Goal: Task Accomplishment & Management: Manage account settings

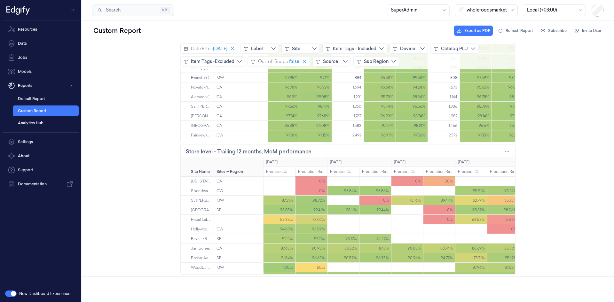
click at [7, 291] on button "button" at bounding box center [11, 294] width 12 height 6
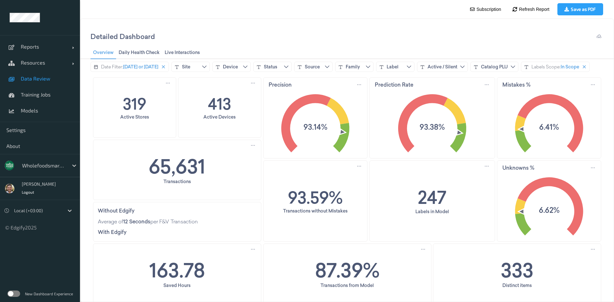
click at [49, 84] on link "Data Review" at bounding box center [40, 79] width 80 height 16
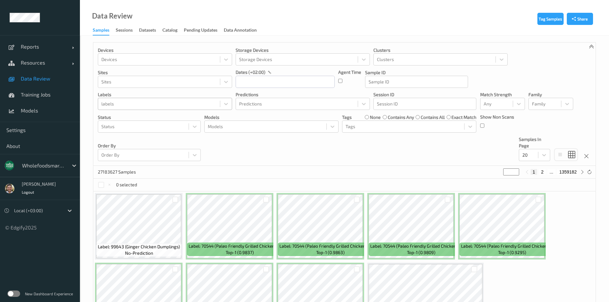
click at [139, 106] on div at bounding box center [158, 104] width 115 height 8
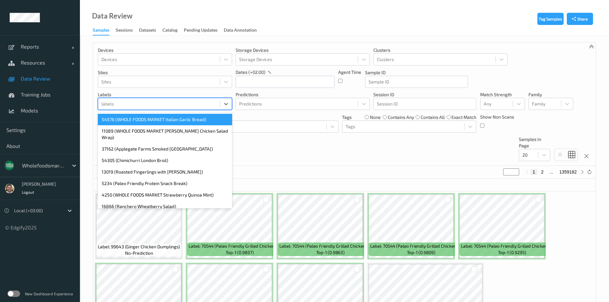
paste input "35362"
type input "35362"
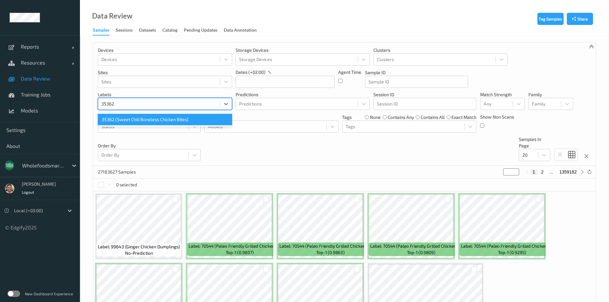
click at [131, 119] on div "35362 (Sweet Chili Boneless Chicken Bites)" at bounding box center [165, 120] width 134 height 12
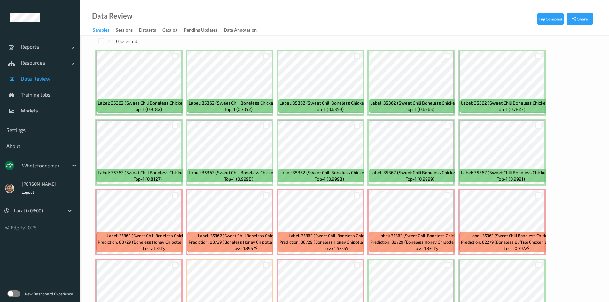
scroll to position [194, 0]
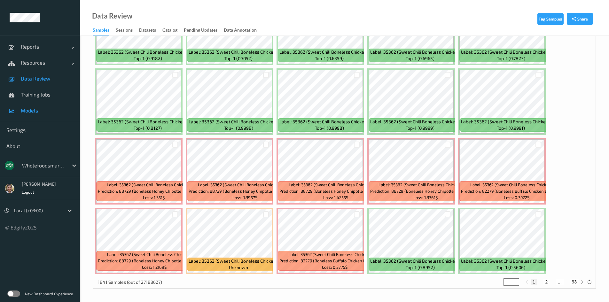
click at [42, 113] on span "Models" at bounding box center [47, 110] width 53 height 6
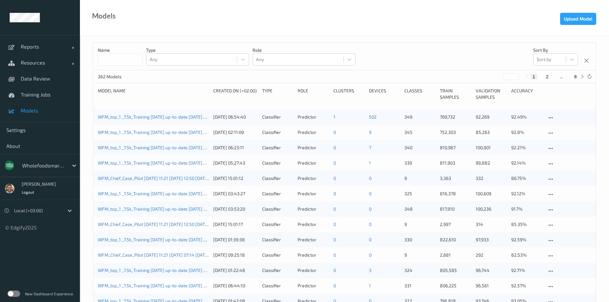
click at [170, 116] on link "WFM_top_1 _7.5k_Training [DATE] up-to-date [DATE] 12:44 [DATE] 12:44 Auto Save" at bounding box center [180, 116] width 165 height 5
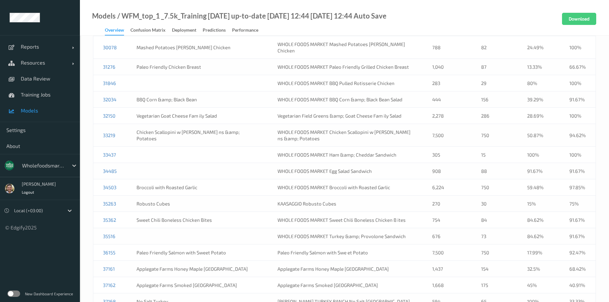
scroll to position [2295, 0]
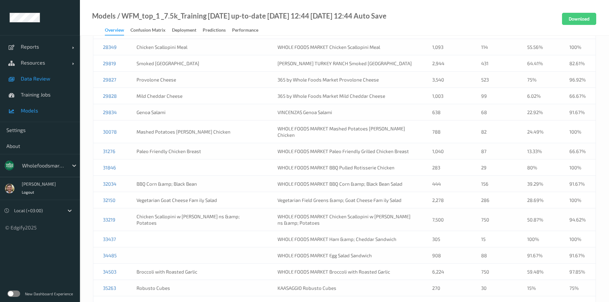
click at [30, 81] on span "Data Review" at bounding box center [47, 78] width 53 height 6
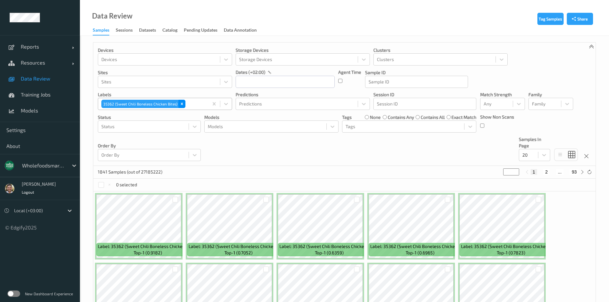
click at [180, 103] on icon "Remove 35362 (Sweet Chili Boneless Chicken Bites)" at bounding box center [182, 104] width 4 height 4
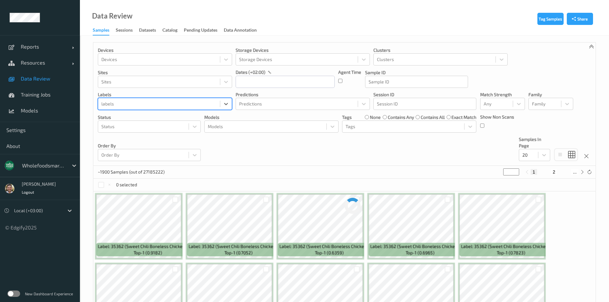
click at [179, 103] on div at bounding box center [158, 104] width 115 height 8
paste input "71983"
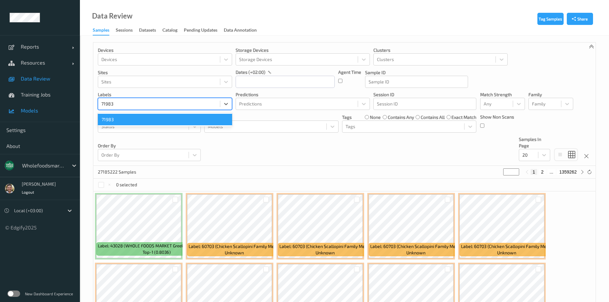
type input "71983"
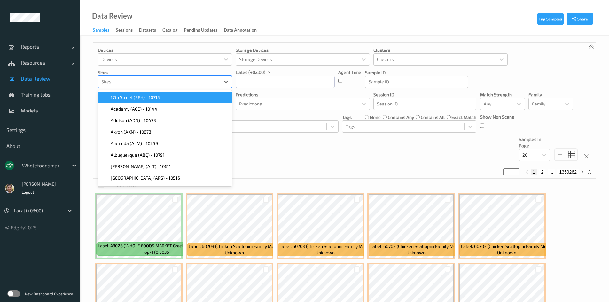
click at [145, 85] on div at bounding box center [158, 82] width 115 height 8
click at [291, 154] on div "Devices Devices Storage Devices Storage Devices Clusters Clusters Sites option …" at bounding box center [344, 104] width 502 height 123
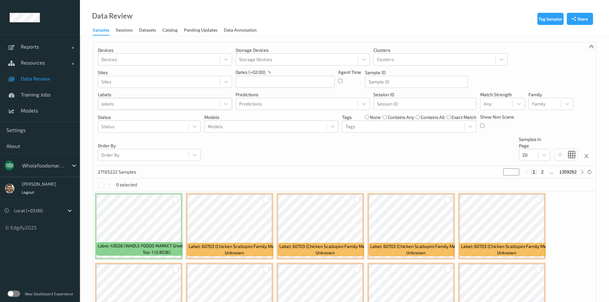
click at [144, 101] on div at bounding box center [158, 104] width 115 height 8
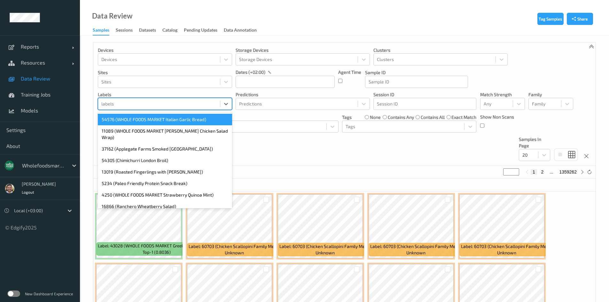
paste input "67348"
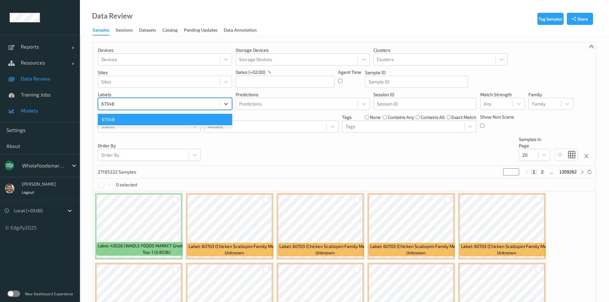
type input "67348"
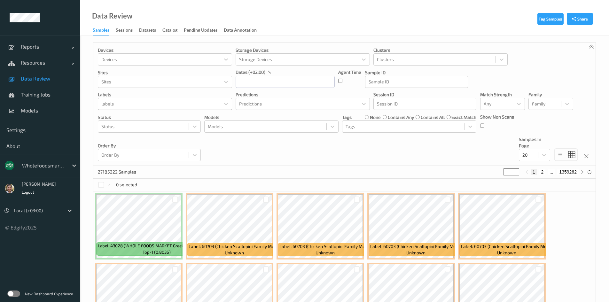
click at [176, 109] on div "labels" at bounding box center [159, 104] width 122 height 10
click at [176, 106] on div at bounding box center [158, 104] width 115 height 8
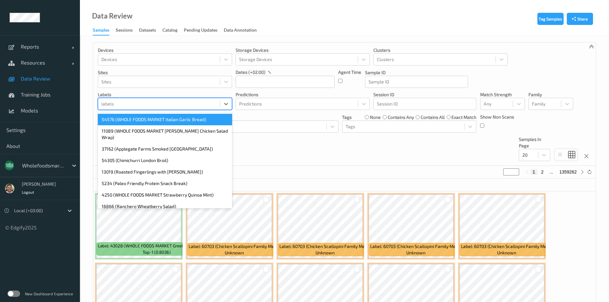
paste input "93931"
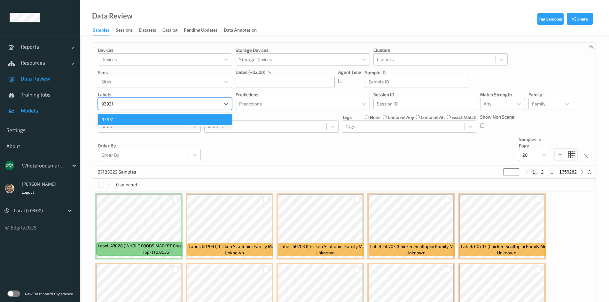
type input "93931"
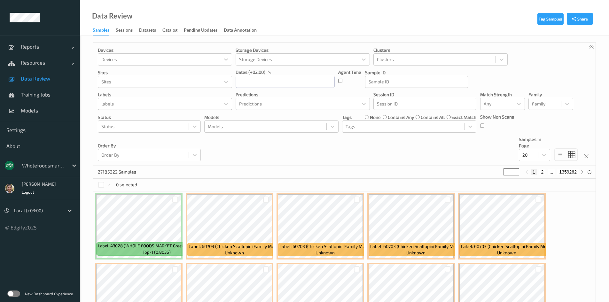
click at [152, 107] on div at bounding box center [158, 104] width 115 height 8
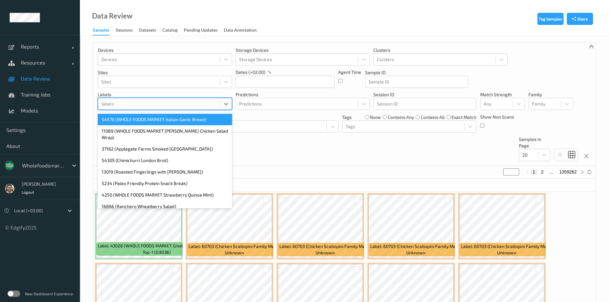
paste input "67622"
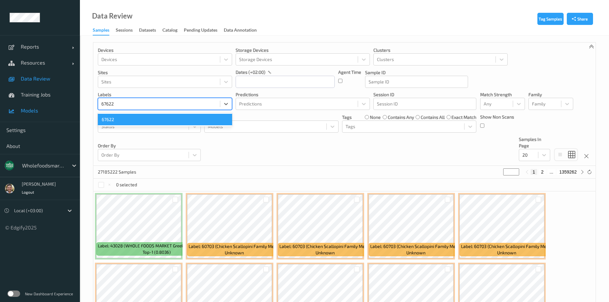
type input "67622"
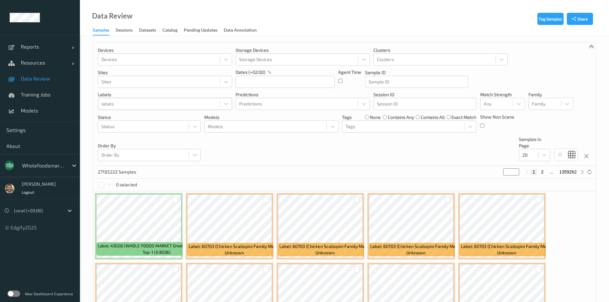
click at [137, 106] on div at bounding box center [158, 104] width 115 height 8
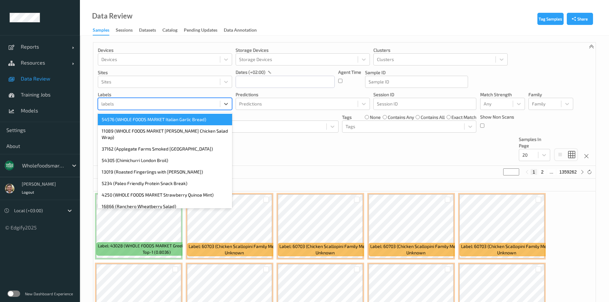
paste input "36178"
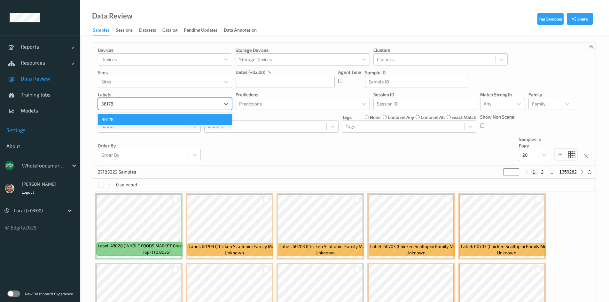
type input "36178"
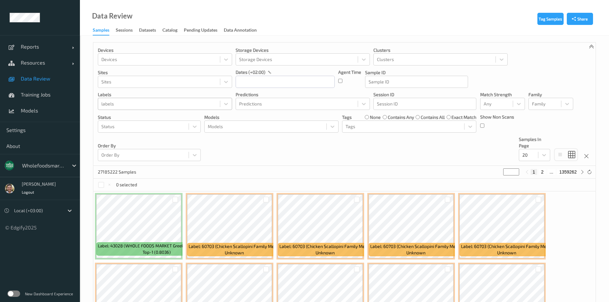
click at [137, 103] on div at bounding box center [158, 104] width 115 height 8
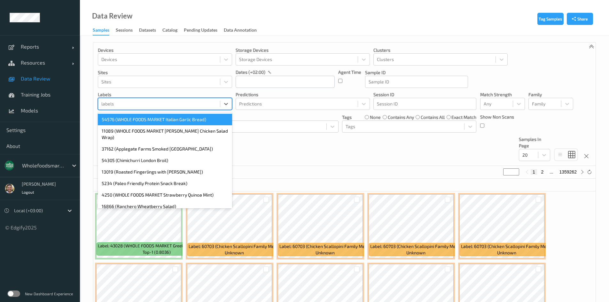
paste input "45802"
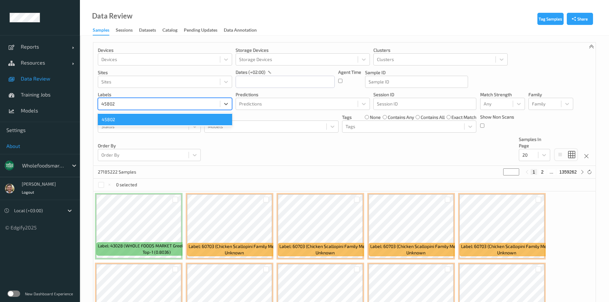
type input "45802"
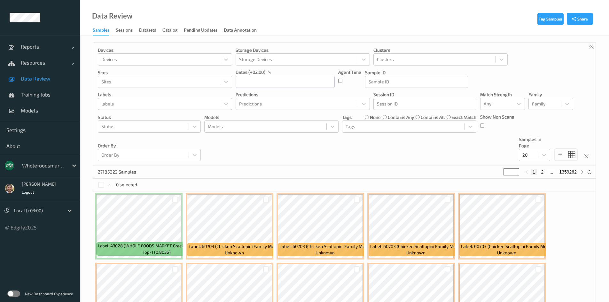
click at [143, 103] on div at bounding box center [158, 104] width 115 height 8
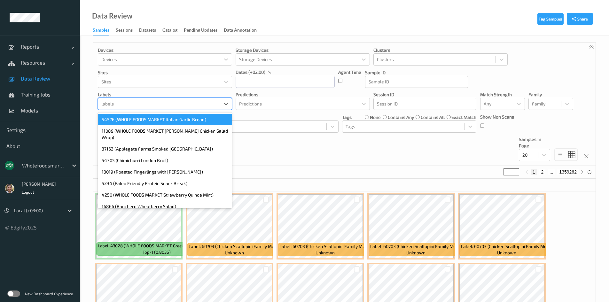
paste input "16930"
type input "16930"
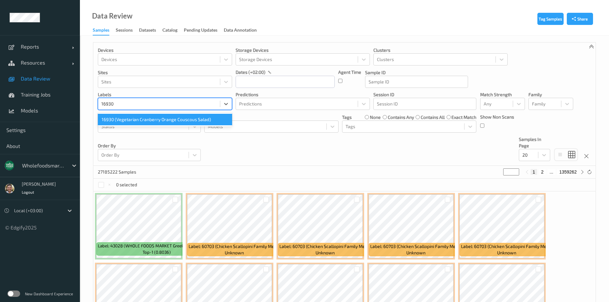
click at [138, 119] on div "16930 (Vegetarian Cranberry Orange Couscous Salad)" at bounding box center [165, 120] width 134 height 12
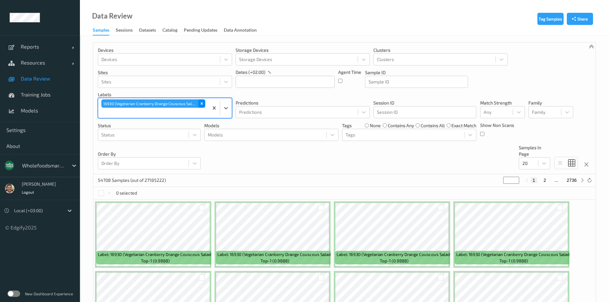
click at [196, 101] on div "16930 (Vegetarian Cranberry Orange Couscous Salad)" at bounding box center [153, 103] width 104 height 8
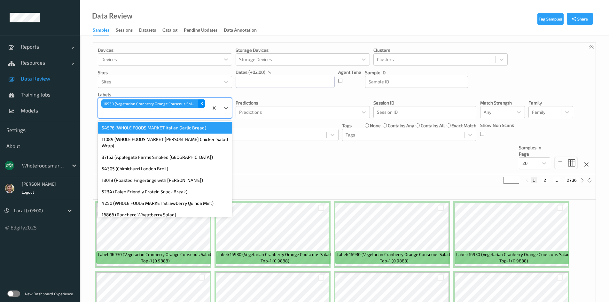
click at [198, 102] on div "Remove 16930 (Vegetarian Cranberry Orange Couscous Salad)" at bounding box center [201, 103] width 7 height 8
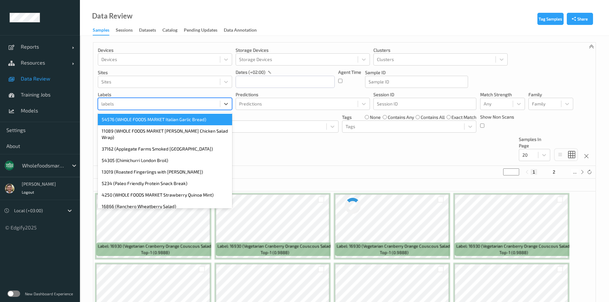
click at [197, 103] on div at bounding box center [158, 104] width 115 height 8
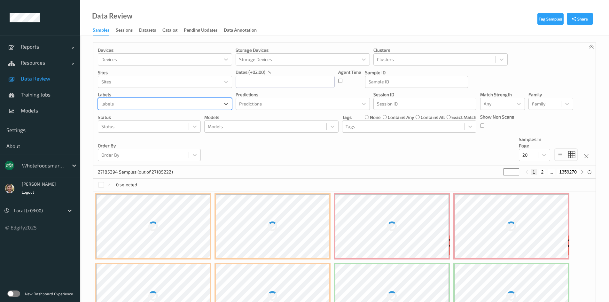
paste input "16850"
type input "16850"
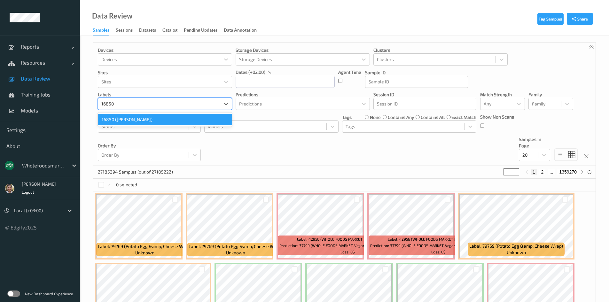
click at [163, 121] on div "16850 ([PERSON_NAME])" at bounding box center [165, 120] width 134 height 12
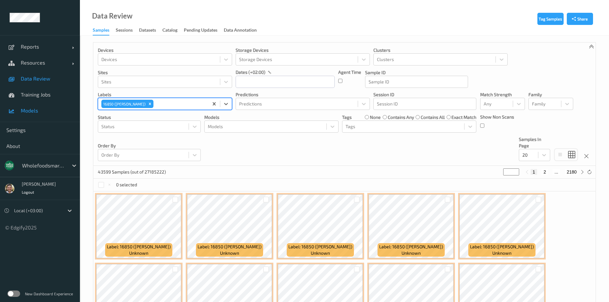
click at [36, 110] on span "Models" at bounding box center [47, 110] width 53 height 6
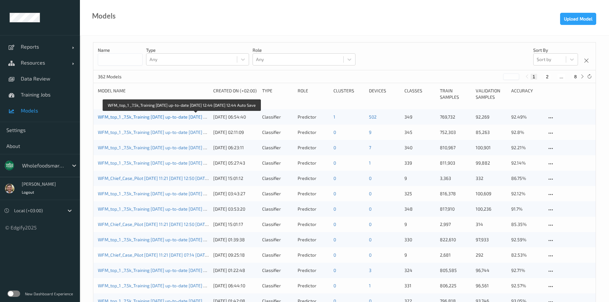
click at [165, 116] on link "WFM_top_1 _7.5k_Training [DATE] up-to-date [DATE] 12:44 [DATE] 12:44 Auto Save" at bounding box center [180, 116] width 165 height 5
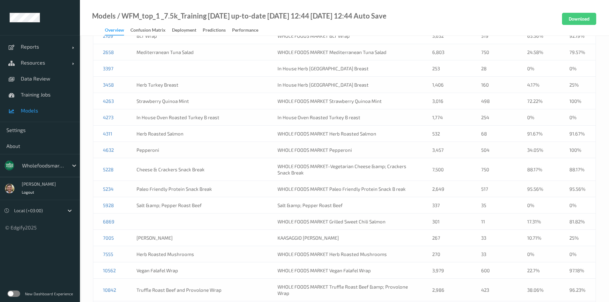
scroll to position [1794, 0]
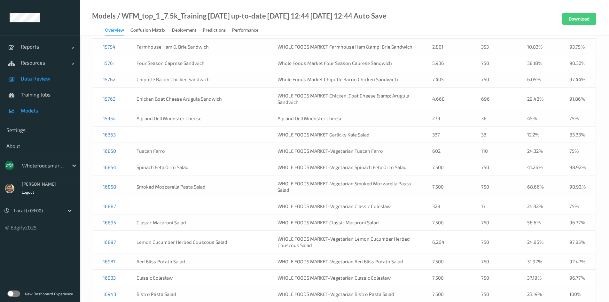
click at [37, 81] on span "Data Review" at bounding box center [47, 78] width 53 height 6
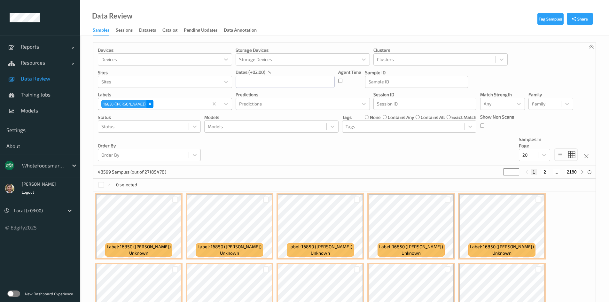
click at [146, 101] on div "Remove 16850 (Tuscan Farro)" at bounding box center [149, 104] width 7 height 8
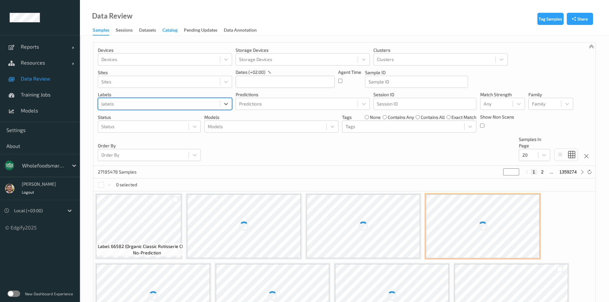
click at [166, 34] on div "Catalog" at bounding box center [169, 31] width 15 height 8
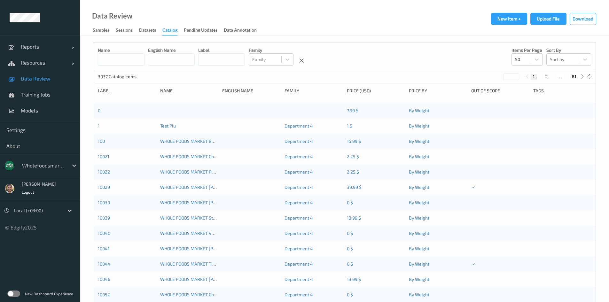
click at [236, 56] on input at bounding box center [221, 59] width 47 height 12
paste input "*****"
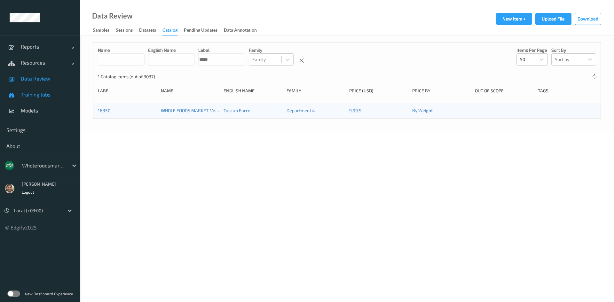
type input "*****"
click at [41, 99] on link "Training Jobs" at bounding box center [40, 95] width 80 height 16
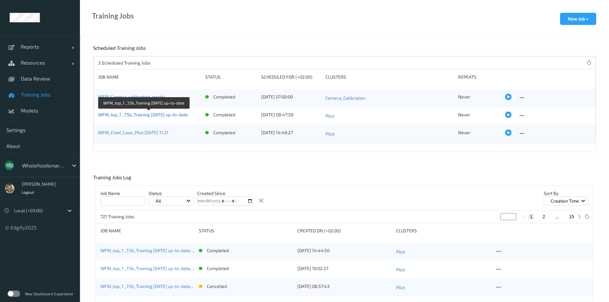
click at [154, 117] on link "WFM_top_1 _7.5k_Training [DATE] up-to-date" at bounding box center [143, 114] width 90 height 5
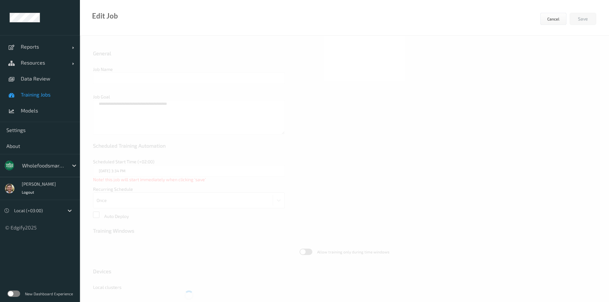
type input "WFM_top_1 _7.5k_Training [DATE] up-to-date"
type textarea "**********"
type input "[DATE] 8:47 AM"
type input "edgify/edgify-worker-cuda:[DATE]"
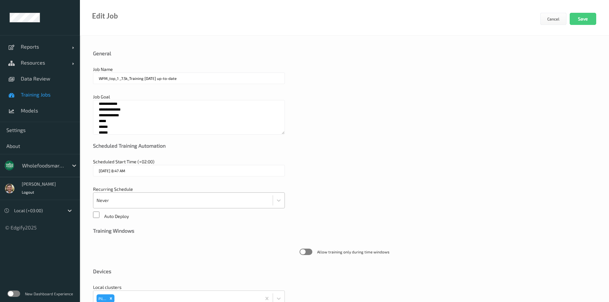
scroll to position [138, 0]
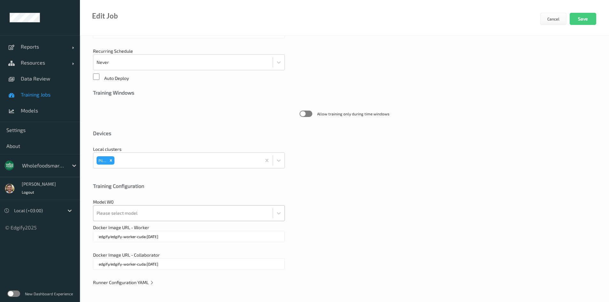
click at [108, 213] on div "Please select model" at bounding box center [189, 213] width 192 height 16
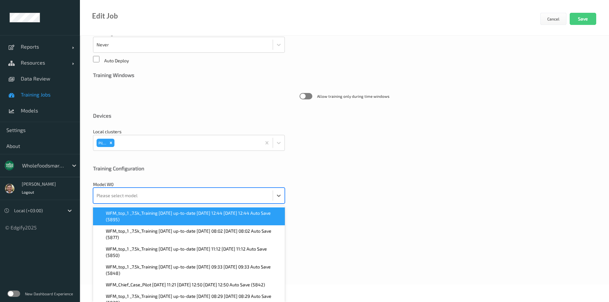
click at [110, 214] on span "WFM_top_1 _7.5k_Training [DATE] up-to-date [DATE] 12:44 [DATE] 12:44 Auto Save …" at bounding box center [193, 216] width 175 height 13
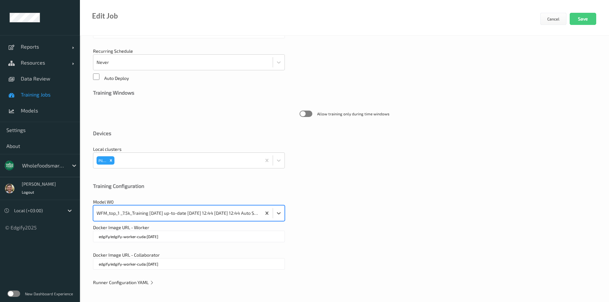
click at [112, 281] on span "Runner Configuration YAML" at bounding box center [123, 282] width 61 height 5
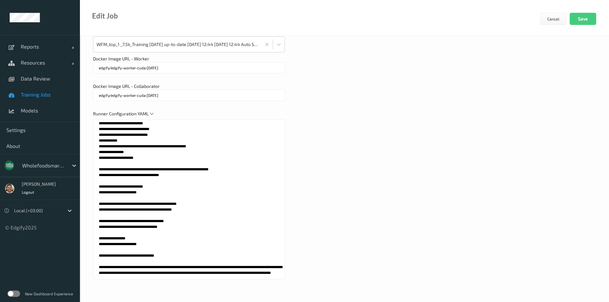
scroll to position [1000, 0]
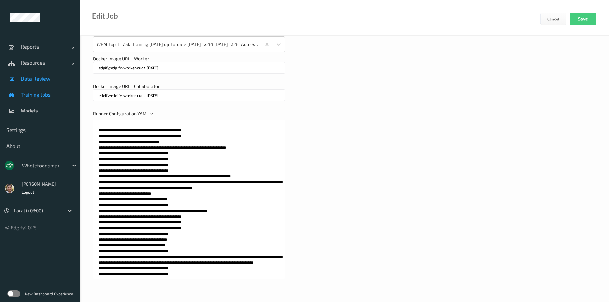
click at [38, 82] on link "Data Review" at bounding box center [40, 79] width 80 height 16
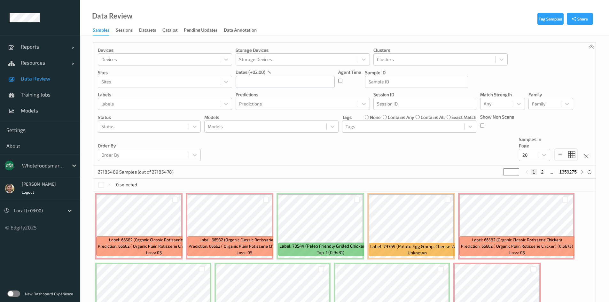
click at [146, 98] on div "labels" at bounding box center [165, 104] width 134 height 12
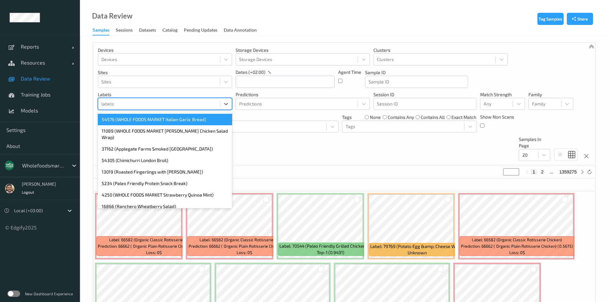
click at [146, 102] on div at bounding box center [158, 104] width 115 height 8
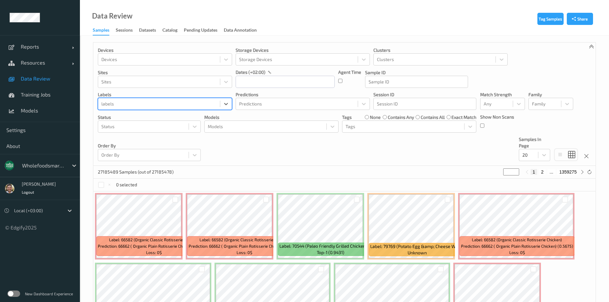
click at [146, 102] on div at bounding box center [158, 104] width 115 height 8
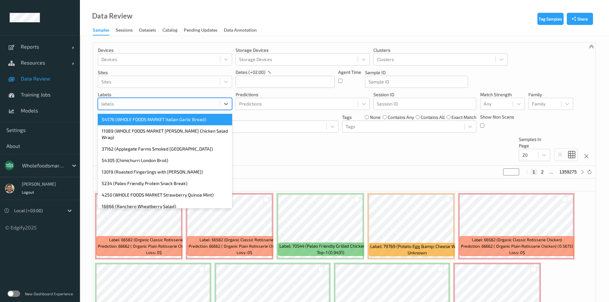
paste input "68305"
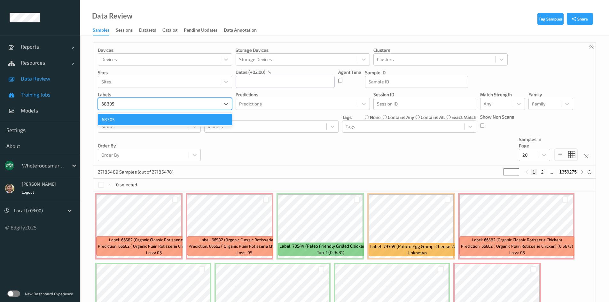
type input "68305"
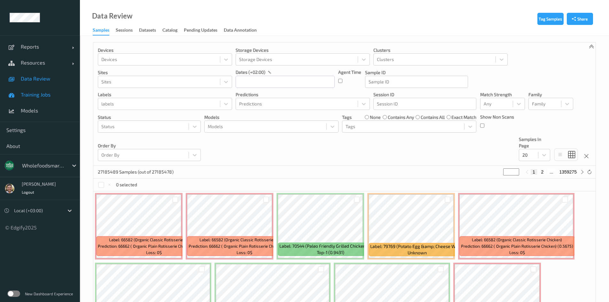
click at [40, 96] on span "Training Jobs" at bounding box center [47, 94] width 53 height 6
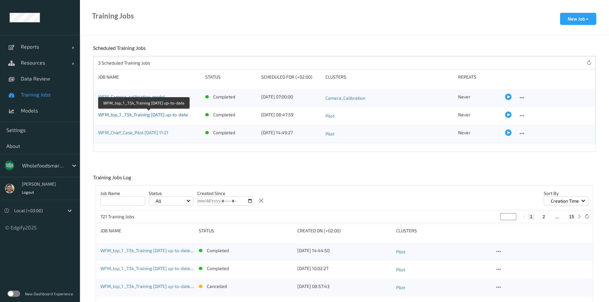
click at [120, 117] on link "WFM_top_1 _7.5k_Training [DATE] up-to-date" at bounding box center [143, 114] width 90 height 5
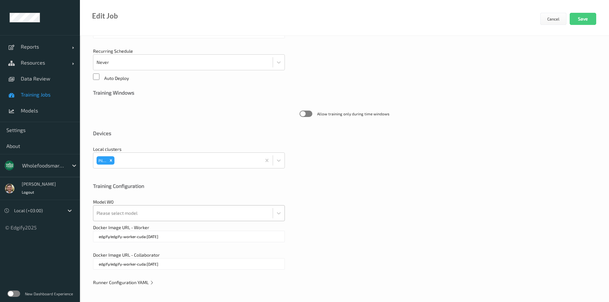
click at [119, 213] on div "Please select model" at bounding box center [189, 213] width 192 height 16
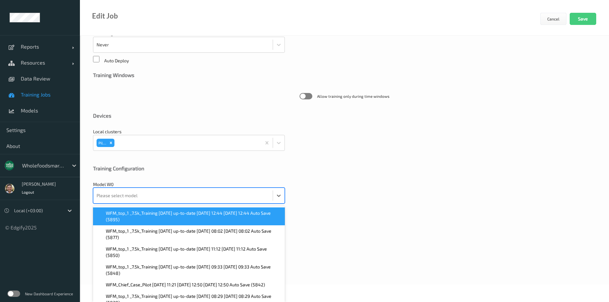
click at [119, 214] on span "WFM_top_1 _7.5k_Training [DATE] up-to-date [DATE] 12:44 [DATE] 12:44 Auto Save …" at bounding box center [193, 216] width 175 height 13
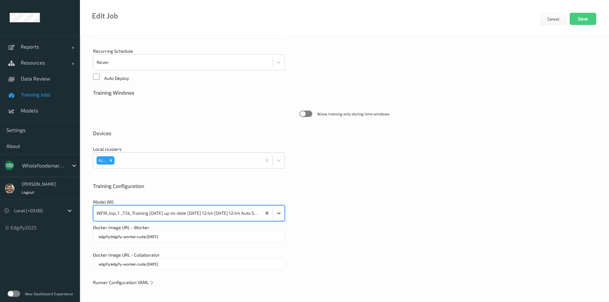
scroll to position [138, 0]
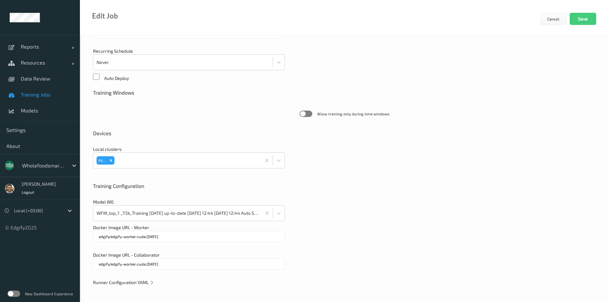
click at [105, 281] on span "Runner Configuration YAML" at bounding box center [123, 282] width 61 height 5
click at [30, 114] on link "Models" at bounding box center [40, 111] width 80 height 16
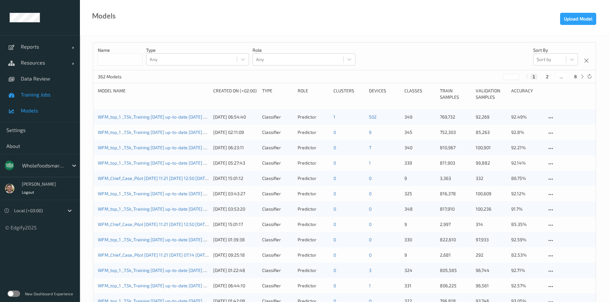
click at [33, 91] on link "Training Jobs" at bounding box center [40, 95] width 80 height 16
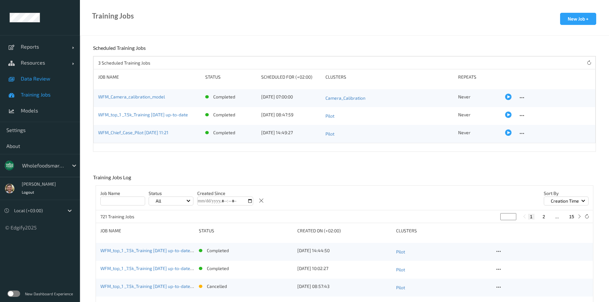
click at [54, 83] on link "Data Review" at bounding box center [40, 79] width 80 height 16
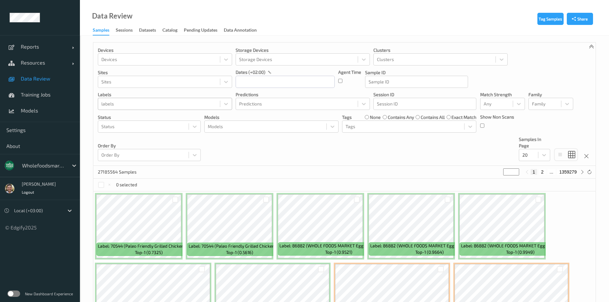
click at [131, 103] on div at bounding box center [158, 104] width 115 height 8
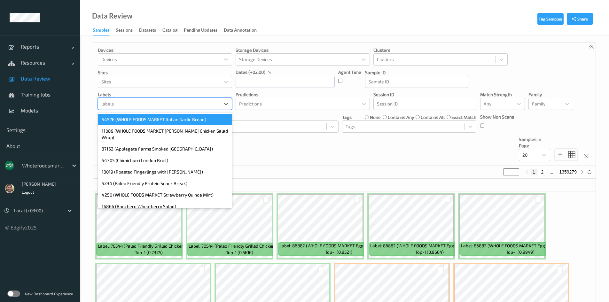
paste input "77618"
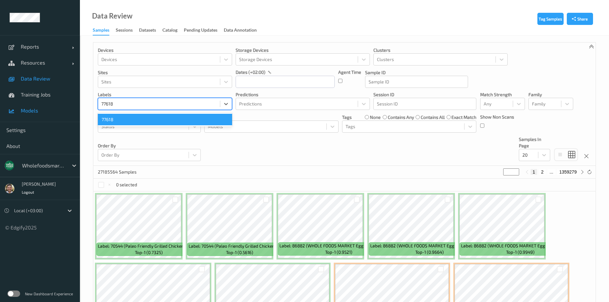
type input "77618"
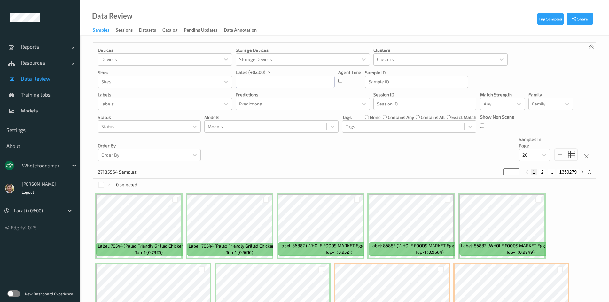
click at [113, 104] on div at bounding box center [158, 104] width 115 height 8
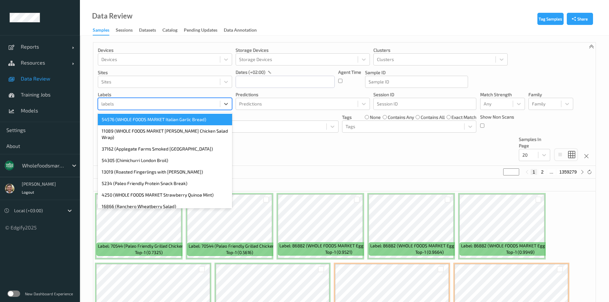
paste input "82223"
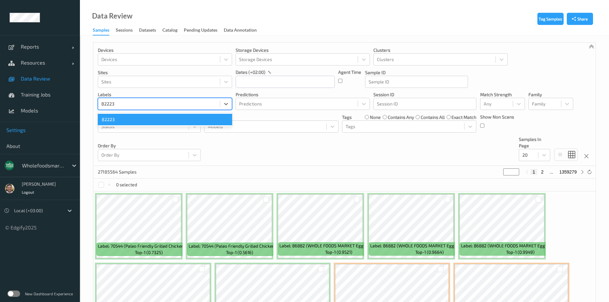
type input "82223"
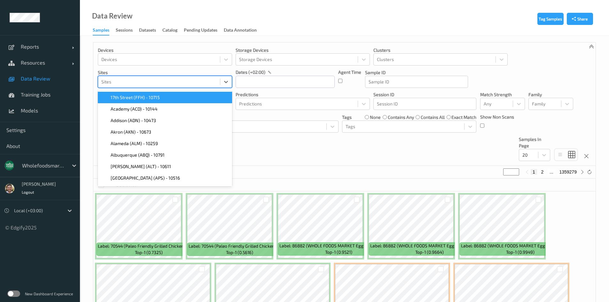
click at [131, 79] on div at bounding box center [158, 82] width 115 height 8
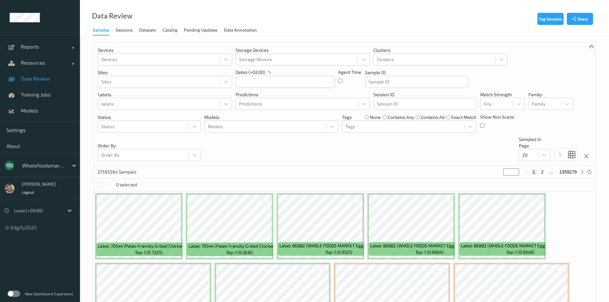
click at [203, 68] on div "Devices Devices Storage Devices Storage Devices Clusters Clusters Sites Sites d…" at bounding box center [344, 104] width 502 height 123
click at [152, 105] on div at bounding box center [158, 104] width 115 height 8
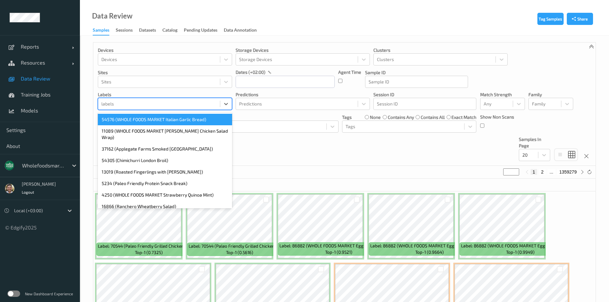
paste input "87724"
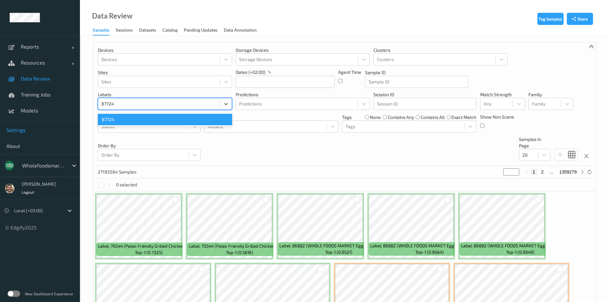
type input "87724"
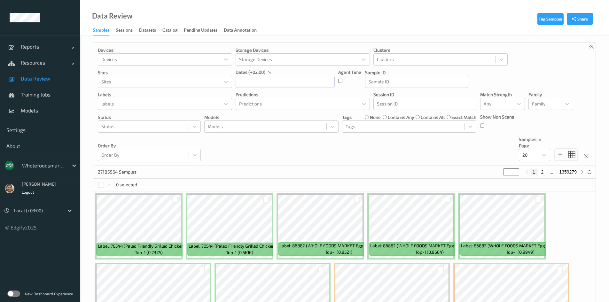
click at [135, 105] on div at bounding box center [158, 104] width 115 height 8
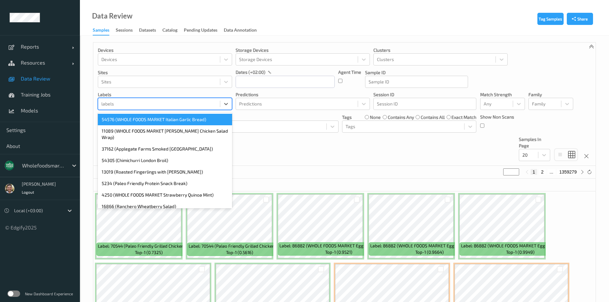
paste input "65047"
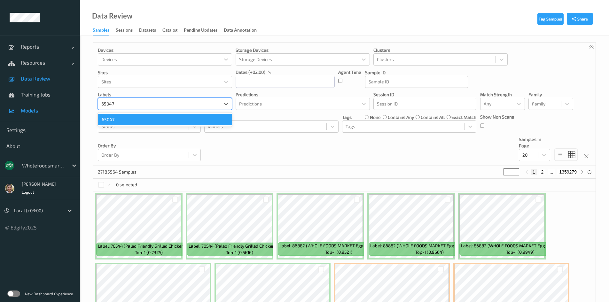
type input "65047"
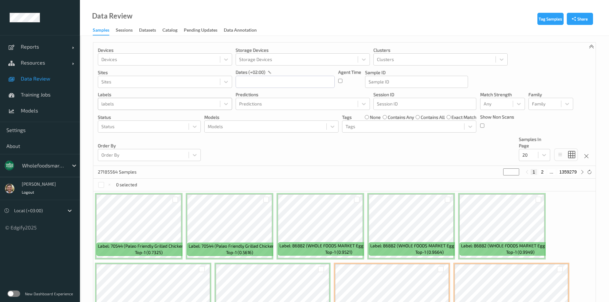
click at [150, 106] on div at bounding box center [158, 104] width 115 height 8
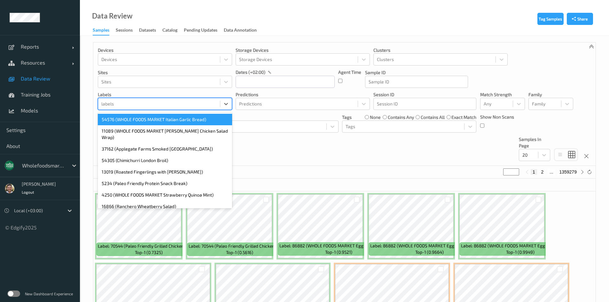
paste input "50892"
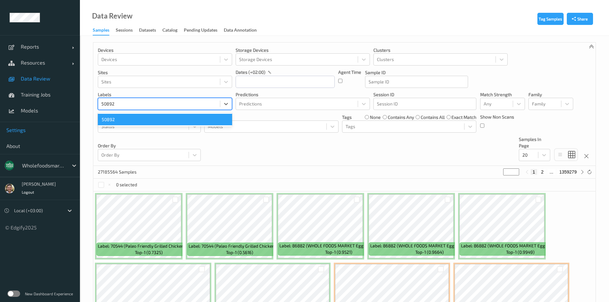
type input "50892"
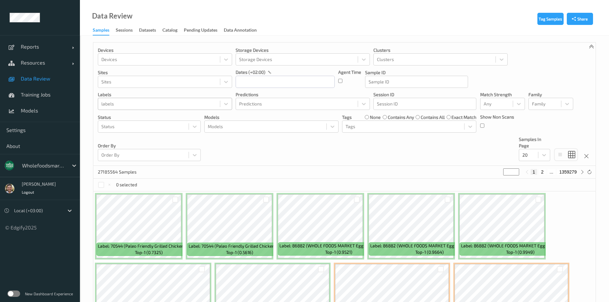
click at [116, 102] on div at bounding box center [158, 104] width 115 height 8
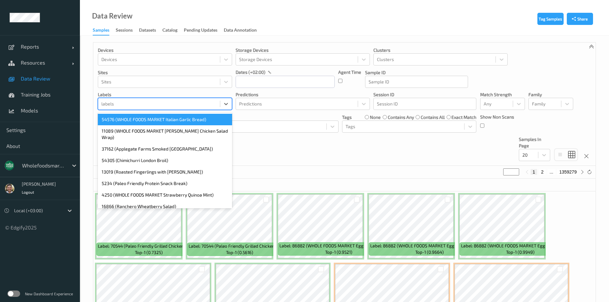
paste input "711110"
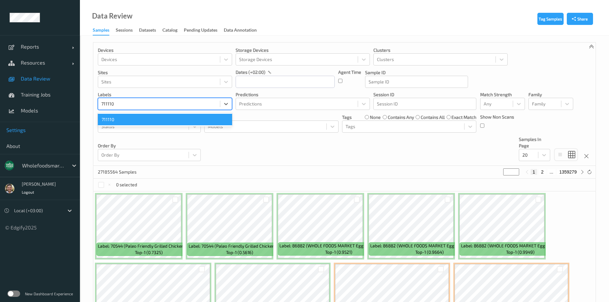
type input "711110"
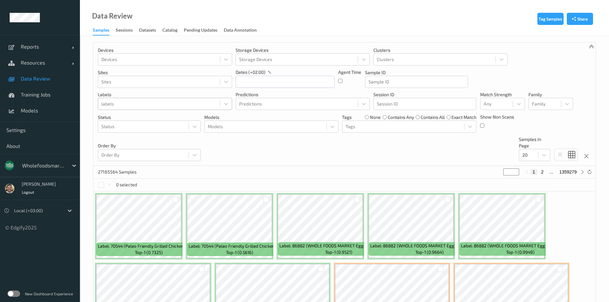
click at [138, 102] on div at bounding box center [158, 104] width 115 height 8
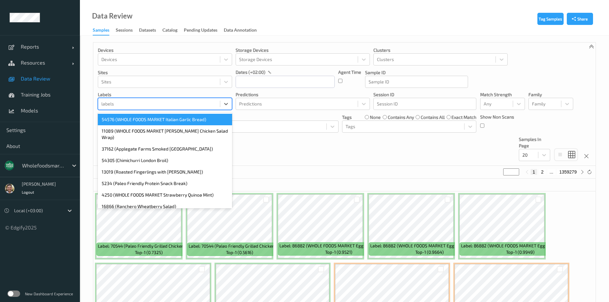
paste input "50585"
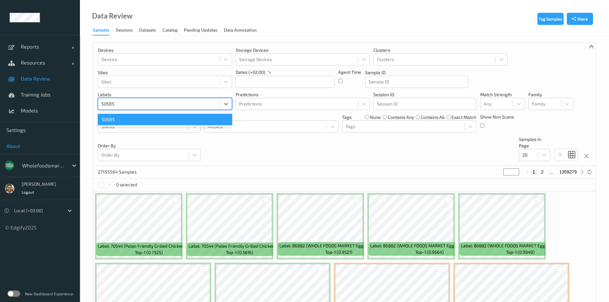
type input "50585"
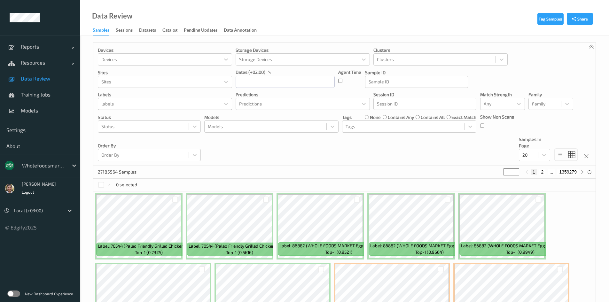
click at [168, 104] on div at bounding box center [158, 104] width 115 height 8
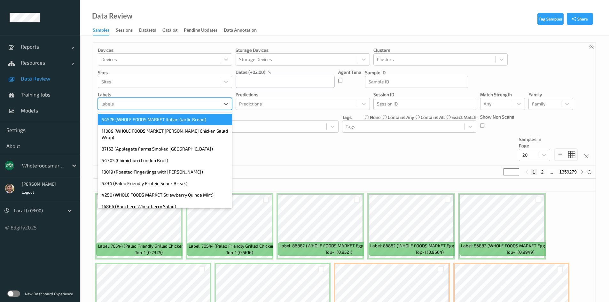
paste input "48304"
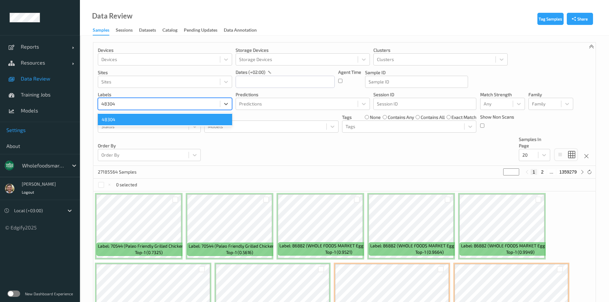
type input "48304"
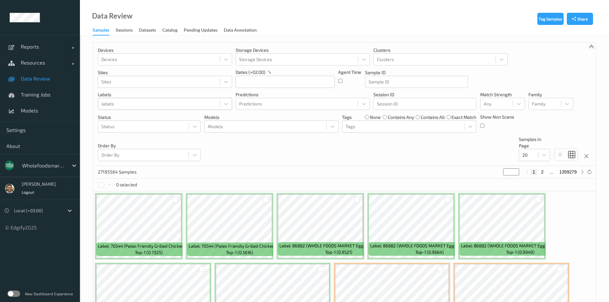
click at [132, 103] on div at bounding box center [158, 104] width 115 height 8
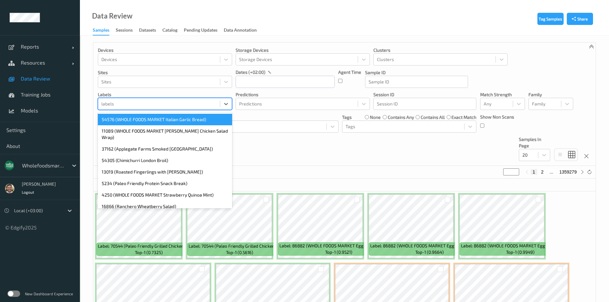
paste input "42507"
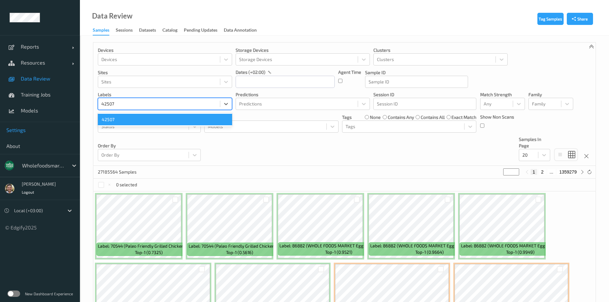
type input "42507"
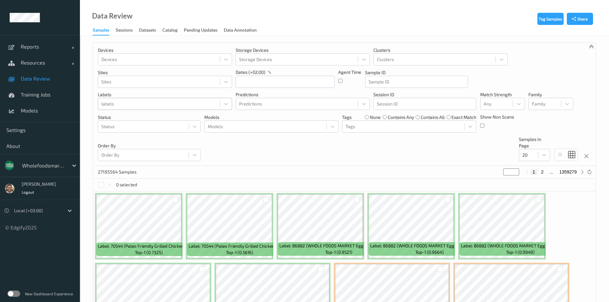
click at [123, 101] on div at bounding box center [158, 104] width 115 height 8
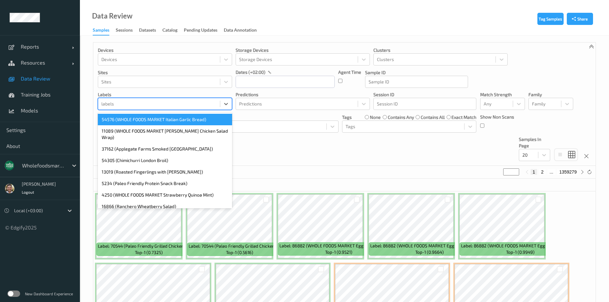
paste input "77106"
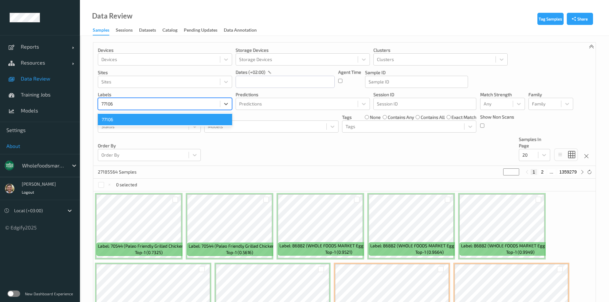
type input "77106"
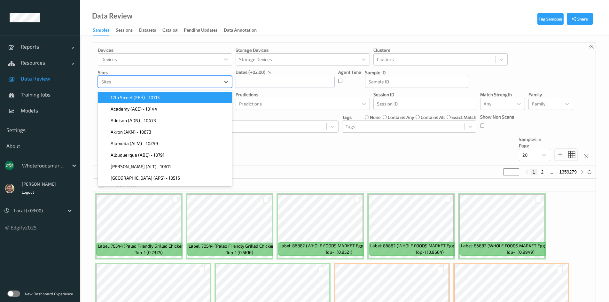
click at [138, 87] on div "Sites" at bounding box center [165, 82] width 134 height 12
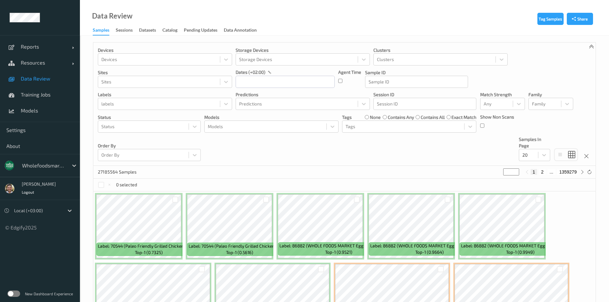
click at [141, 70] on p "Sites" at bounding box center [165, 72] width 134 height 6
click at [123, 98] on div "labels" at bounding box center [165, 104] width 134 height 12
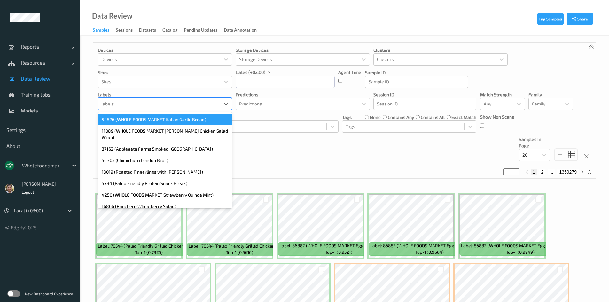
paste input "67992"
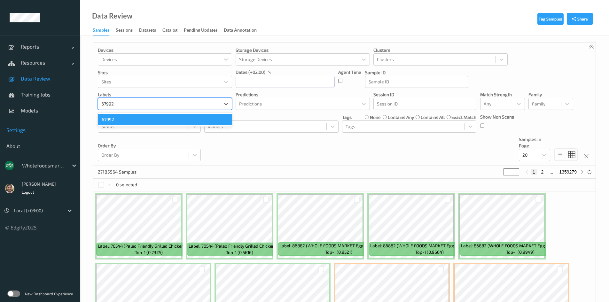
type input "67992"
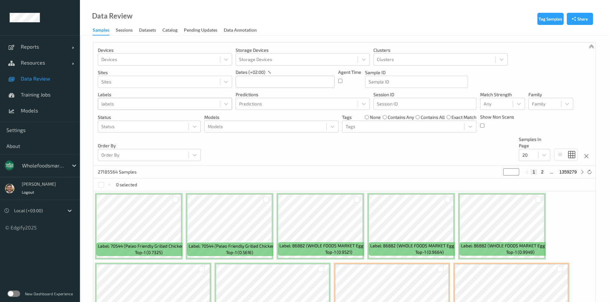
click at [121, 109] on div "labels" at bounding box center [159, 104] width 122 height 10
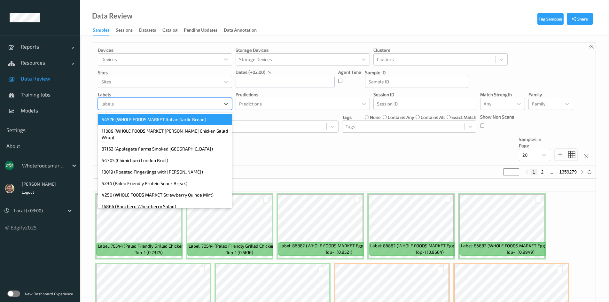
paste input "70615"
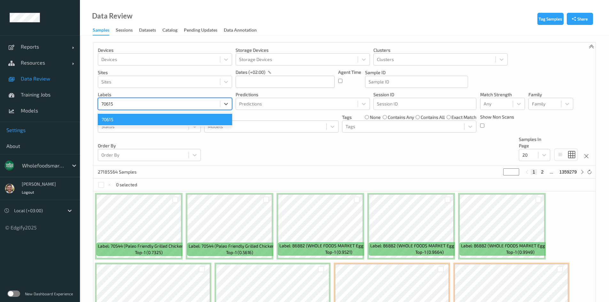
type input "70615"
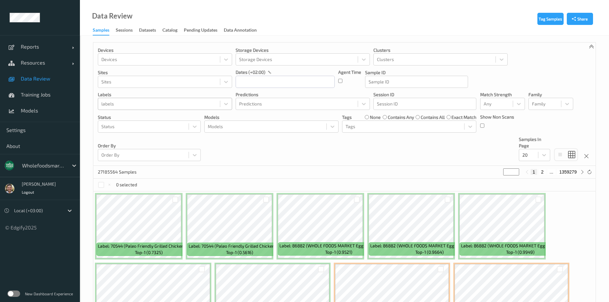
click at [135, 103] on div at bounding box center [158, 104] width 115 height 8
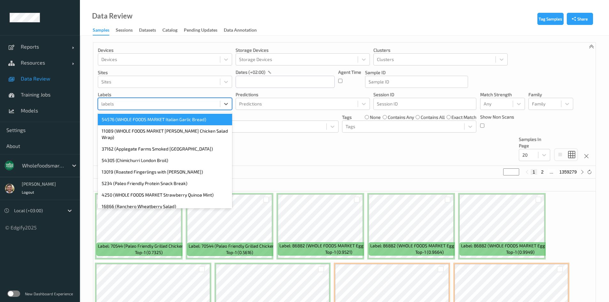
paste input "48968"
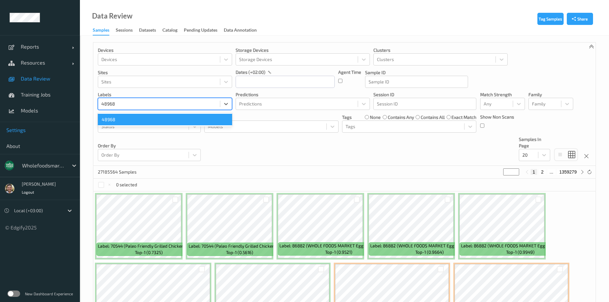
type input "48968"
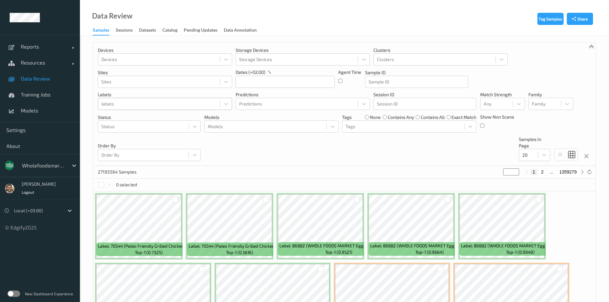
click at [130, 102] on div at bounding box center [158, 104] width 115 height 8
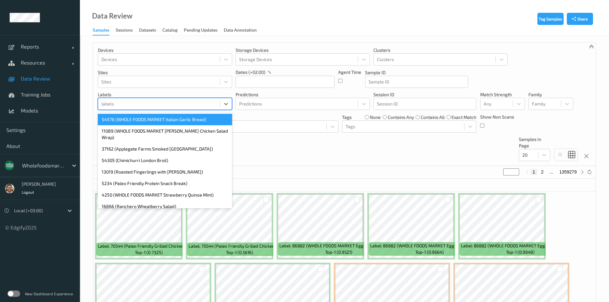
paste input "89476"
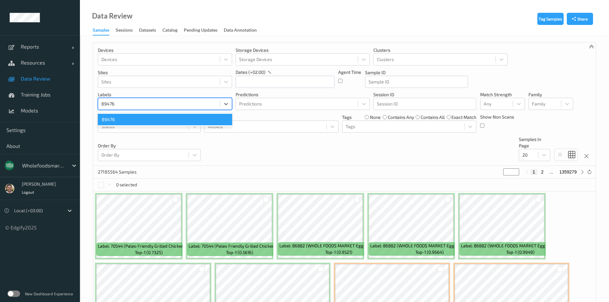
type input "89476"
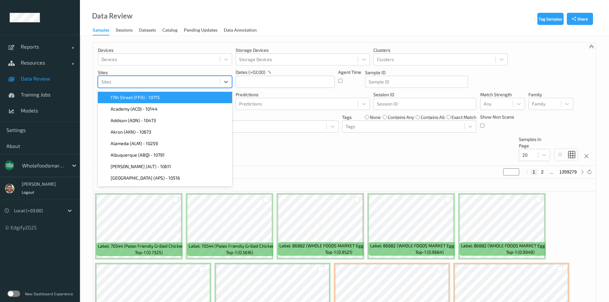
click at [136, 85] on div at bounding box center [158, 82] width 115 height 8
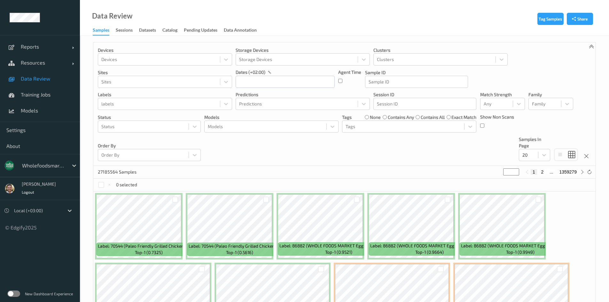
click at [205, 71] on p "Sites" at bounding box center [165, 72] width 134 height 6
click at [159, 104] on div at bounding box center [158, 104] width 115 height 8
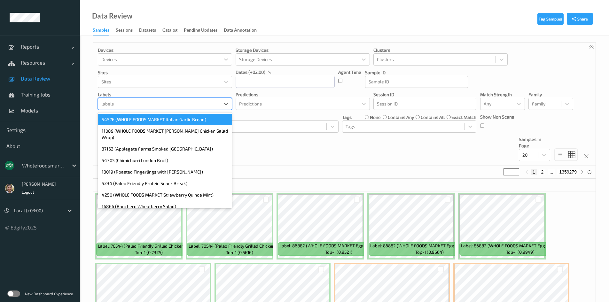
paste input "33673"
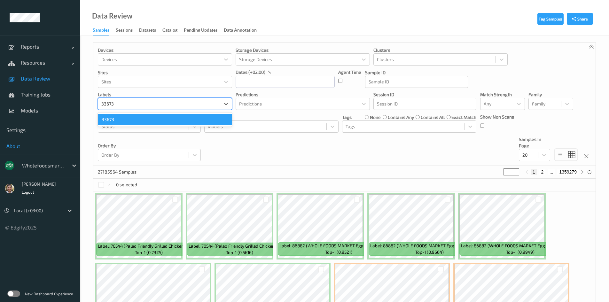
type input "33673"
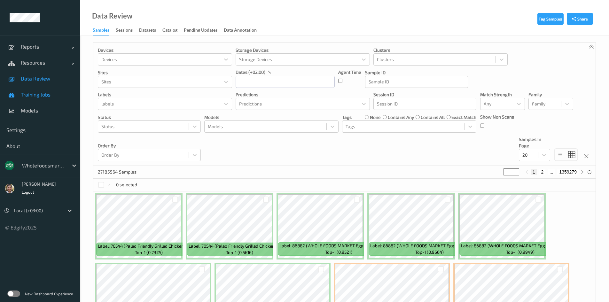
click at [53, 99] on link "Training Jobs" at bounding box center [40, 95] width 80 height 16
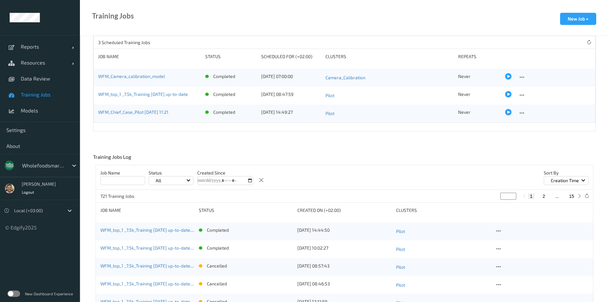
scroll to position [32, 0]
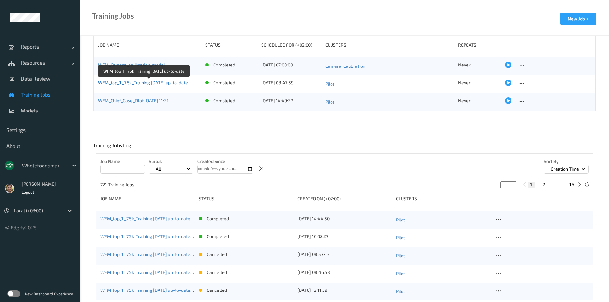
click at [124, 83] on link "WFM_top_1 _7.5k_Training [DATE] up-to-date" at bounding box center [143, 82] width 90 height 5
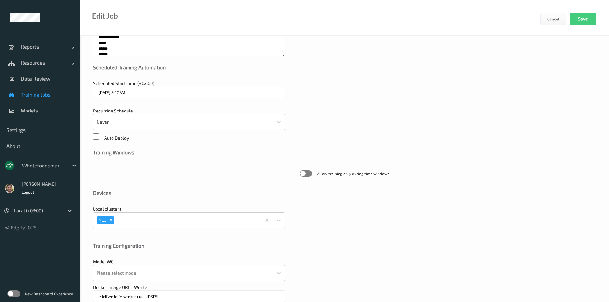
scroll to position [138, 0]
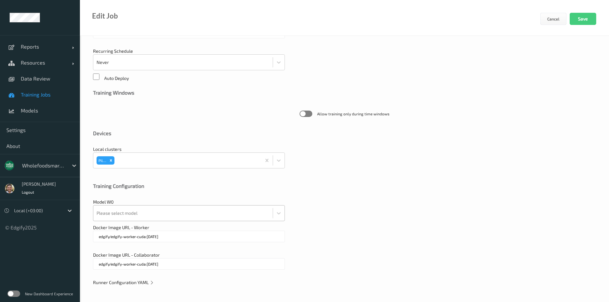
click at [121, 214] on div "Please select model" at bounding box center [189, 213] width 192 height 16
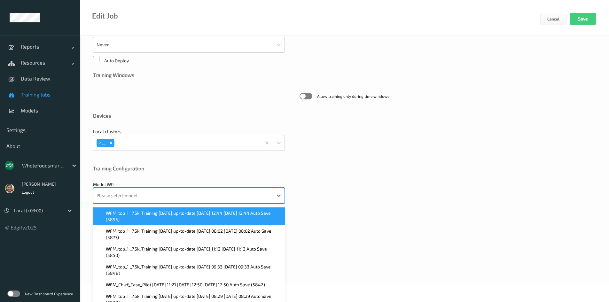
click at [121, 214] on span "WFM_top_1 _7.5k_Training [DATE] up-to-date [DATE] 12:44 [DATE] 12:44 Auto Save …" at bounding box center [193, 216] width 175 height 13
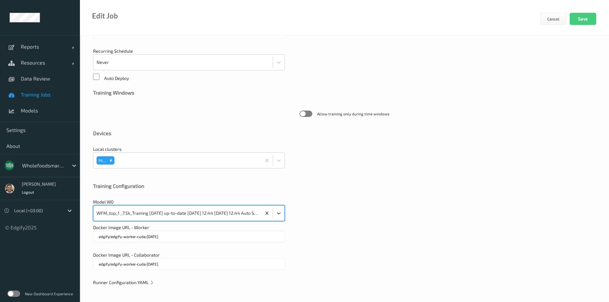
click at [114, 285] on div "Runner Configuration YAML" at bounding box center [344, 282] width 503 height 6
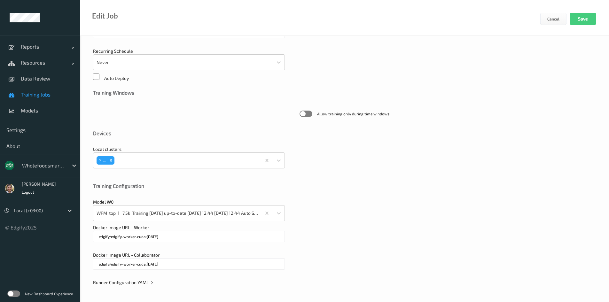
click at [114, 284] on span "Runner Configuration YAML" at bounding box center [123, 282] width 61 height 5
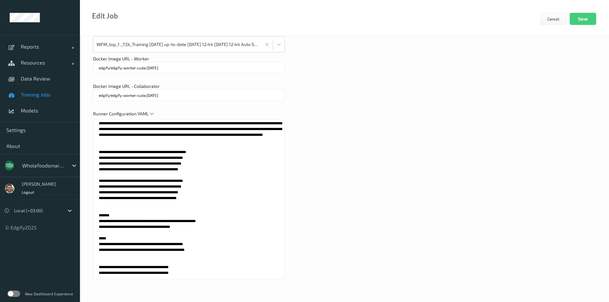
scroll to position [256, 0]
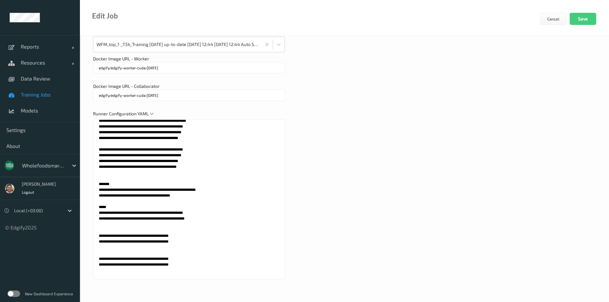
click at [98, 219] on textarea at bounding box center [189, 200] width 192 height 160
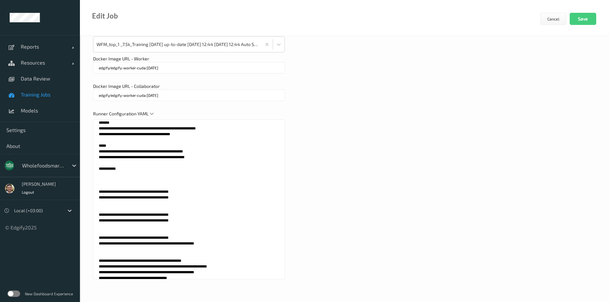
scroll to position [320, 0]
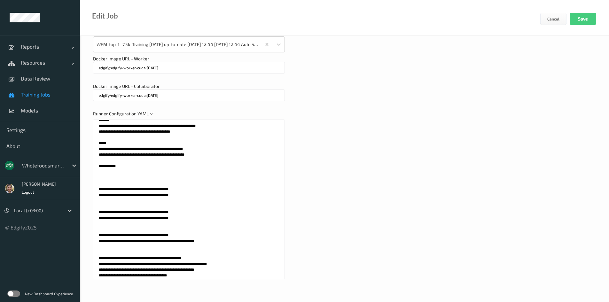
drag, startPoint x: 97, startPoint y: 208, endPoint x: 152, endPoint y: 205, distance: 56.0
click at [152, 205] on textarea at bounding box center [189, 200] width 192 height 160
paste textarea "**********"
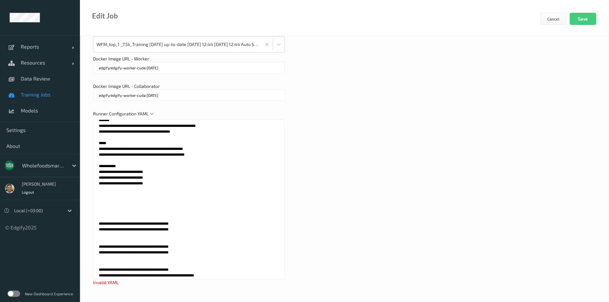
click at [103, 211] on textarea at bounding box center [189, 200] width 192 height 160
drag, startPoint x: 167, startPoint y: 205, endPoint x: 90, endPoint y: 188, distance: 78.8
click at [90, 188] on div "**********" at bounding box center [344, 15] width 529 height 573
click at [97, 193] on textarea at bounding box center [189, 200] width 192 height 160
paste textarea "*"
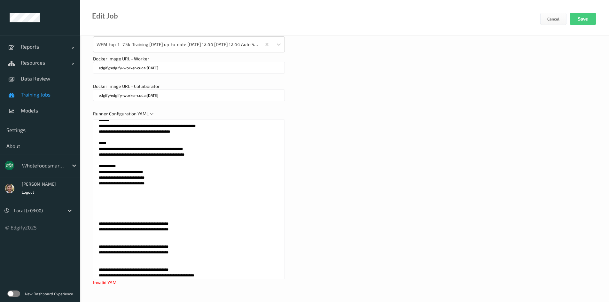
paste textarea "**********"
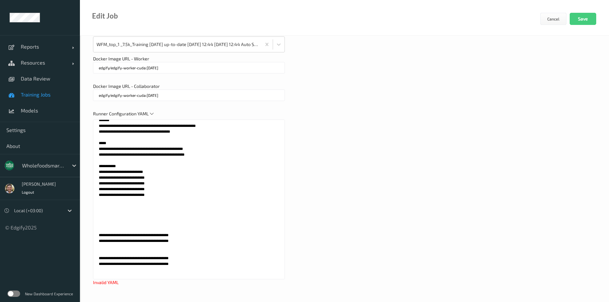
paste textarea "**********"
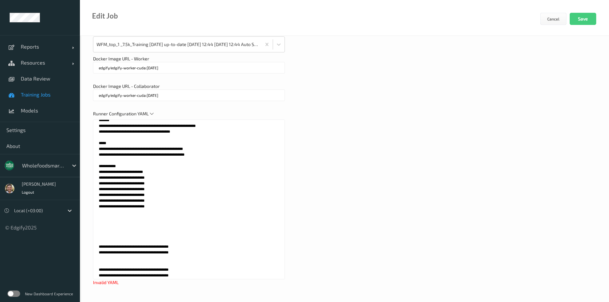
paste textarea "**********"
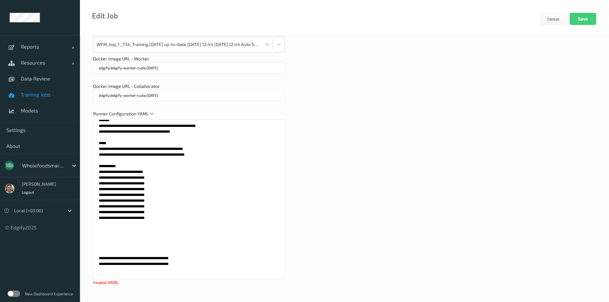
paste textarea "**********"
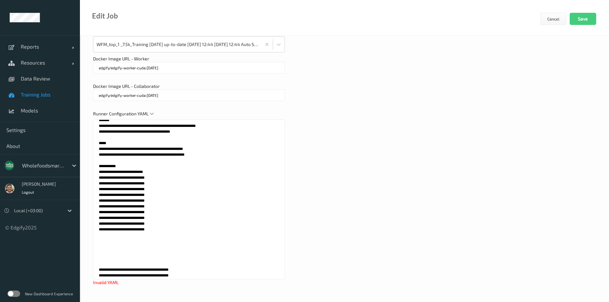
paste textarea "**********"
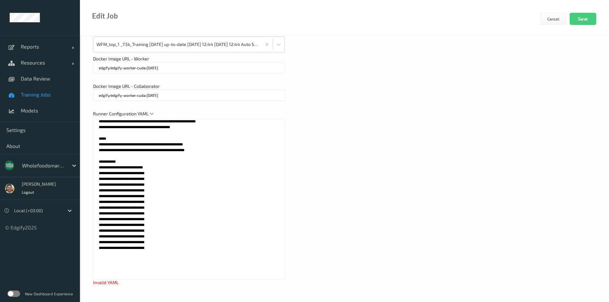
paste textarea "**********"
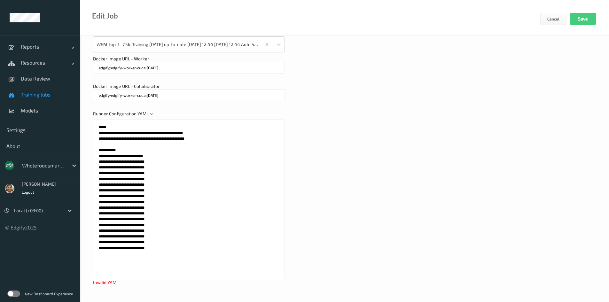
paste textarea "**********"
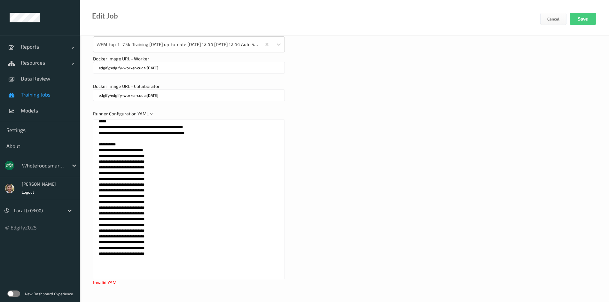
click at [160, 167] on textarea at bounding box center [189, 200] width 192 height 160
paste textarea "*****"
click at [163, 172] on textarea at bounding box center [189, 200] width 192 height 160
paste textarea "*****"
click at [161, 178] on textarea at bounding box center [189, 200] width 192 height 160
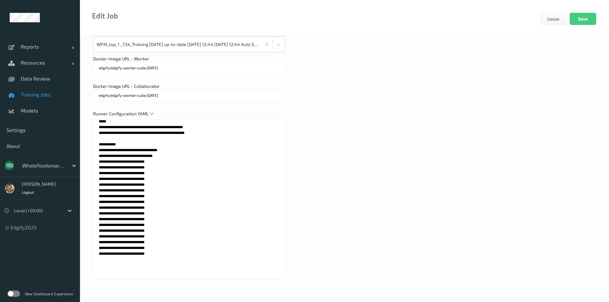
paste textarea "*****"
click at [166, 184] on textarea at bounding box center [189, 200] width 192 height 160
paste textarea "*****"
click at [163, 191] on textarea at bounding box center [189, 200] width 192 height 160
paste textarea "*****"
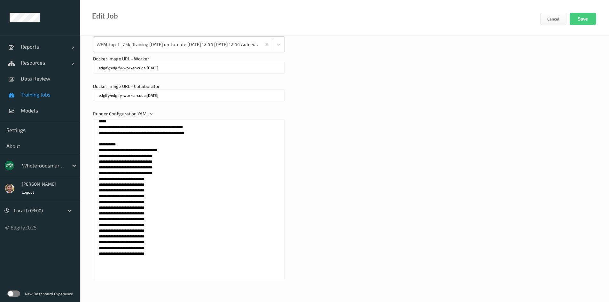
click at [163, 197] on textarea at bounding box center [189, 200] width 192 height 160
paste textarea "*****"
click at [160, 199] on textarea at bounding box center [189, 200] width 192 height 160
paste textarea "*****"
click at [163, 209] on textarea at bounding box center [189, 200] width 192 height 160
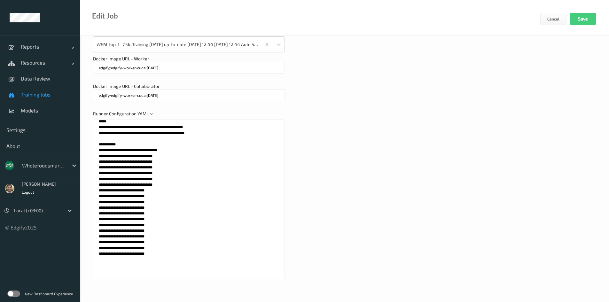
paste textarea "*****"
click at [158, 214] on textarea at bounding box center [189, 200] width 192 height 160
paste textarea "****"
click at [160, 219] on textarea at bounding box center [189, 200] width 192 height 160
paste textarea "****"
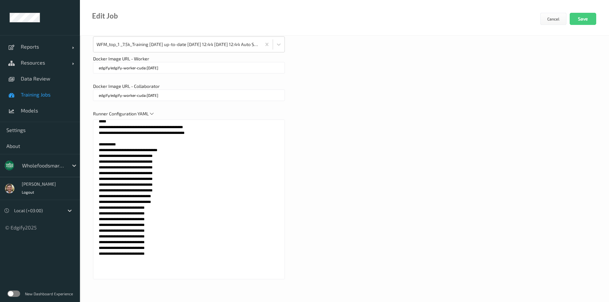
click at [164, 223] on textarea at bounding box center [189, 200] width 192 height 160
paste textarea "*****"
click at [160, 230] on textarea at bounding box center [189, 200] width 192 height 160
paste textarea "*****"
click at [162, 238] on textarea at bounding box center [189, 200] width 192 height 160
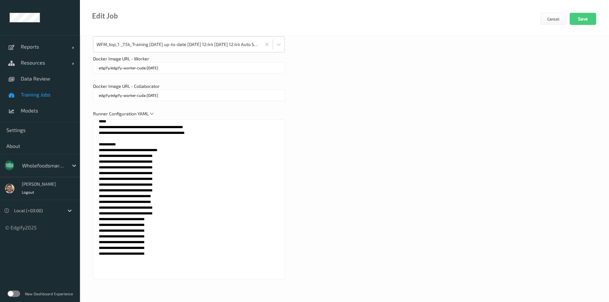
paste textarea "*****"
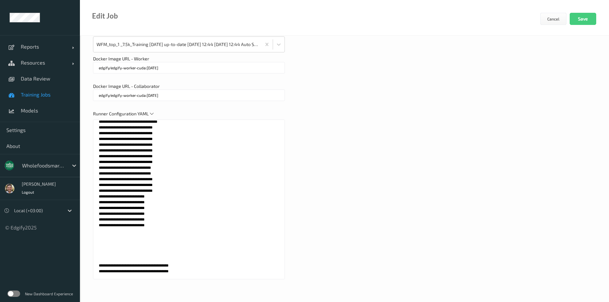
scroll to position [405, 0]
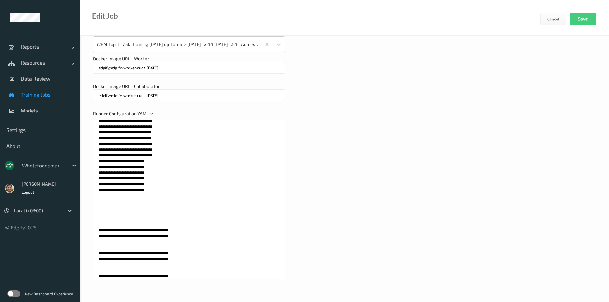
drag, startPoint x: 173, startPoint y: 213, endPoint x: 67, endPoint y: 180, distance: 110.5
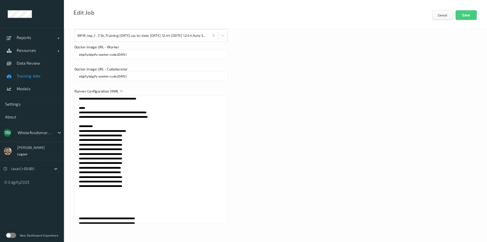
scroll to position [309, 0]
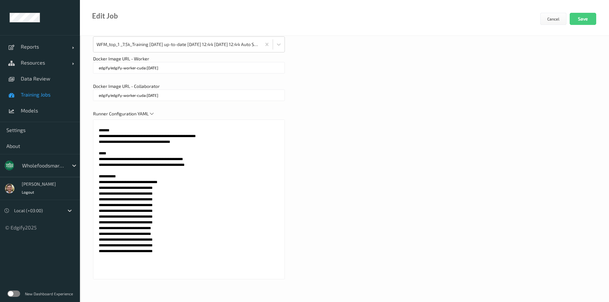
click at [164, 198] on textarea at bounding box center [189, 200] width 192 height 160
click at [165, 200] on textarea at bounding box center [189, 200] width 192 height 160
click at [166, 200] on textarea at bounding box center [189, 200] width 192 height 160
click at [165, 199] on textarea at bounding box center [189, 200] width 192 height 160
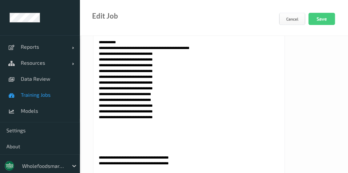
scroll to position [416, 0]
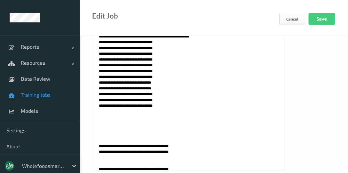
drag, startPoint x: 195, startPoint y: 52, endPoint x: 165, endPoint y: 54, distance: 30.7
click at [165, 54] on textarea at bounding box center [189, 90] width 192 height 160
click at [182, 58] on textarea at bounding box center [189, 90] width 192 height 160
drag, startPoint x: 162, startPoint y: 52, endPoint x: 192, endPoint y: 50, distance: 30.1
click at [192, 50] on textarea at bounding box center [189, 90] width 192 height 160
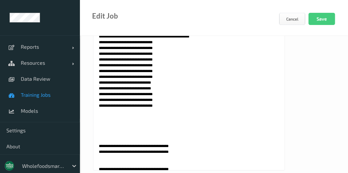
click at [166, 58] on textarea at bounding box center [189, 90] width 192 height 160
paste textarea "**********"
click at [171, 63] on textarea at bounding box center [189, 90] width 192 height 160
paste textarea "**********"
click at [170, 68] on textarea at bounding box center [189, 90] width 192 height 160
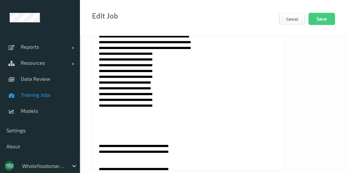
paste textarea "**********"
click at [169, 73] on textarea at bounding box center [189, 90] width 192 height 160
paste textarea "**********"
click at [169, 80] on textarea at bounding box center [189, 90] width 192 height 160
paste textarea "**********"
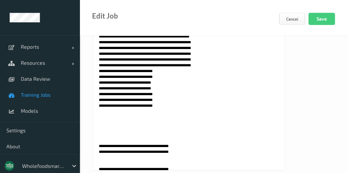
click at [169, 85] on textarea at bounding box center [189, 90] width 192 height 160
paste textarea "**********"
click at [168, 93] on textarea at bounding box center [189, 90] width 192 height 160
paste textarea "**********"
click at [168, 100] on textarea at bounding box center [189, 90] width 192 height 160
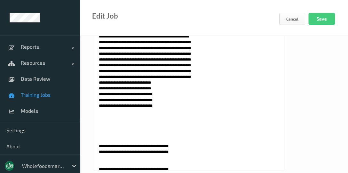
paste textarea "**********"
click at [169, 104] on textarea at bounding box center [189, 90] width 192 height 160
paste textarea "**********"
click at [168, 109] on textarea at bounding box center [189, 90] width 192 height 160
paste textarea "**********"
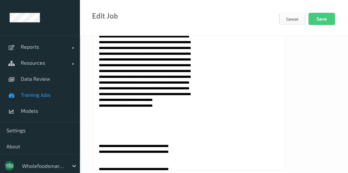
click at [170, 118] on textarea at bounding box center [189, 90] width 192 height 160
paste textarea "**********"
click at [170, 121] on textarea at bounding box center [189, 90] width 192 height 160
paste textarea "**********"
click at [166, 52] on textarea at bounding box center [189, 90] width 192 height 160
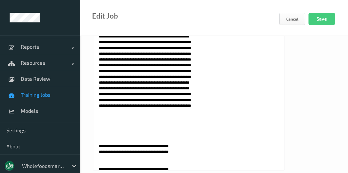
paste textarea "*****"
click at [180, 51] on textarea at bounding box center [189, 90] width 192 height 160
paste textarea "*****"
click at [194, 52] on textarea at bounding box center [189, 90] width 192 height 160
paste textarea "******"
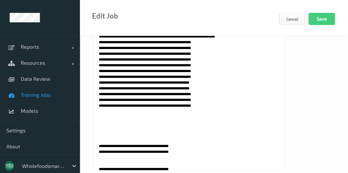
click at [209, 52] on textarea at bounding box center [189, 90] width 192 height 160
paste textarea "*****"
click at [222, 52] on textarea at bounding box center [189, 90] width 192 height 160
paste textarea "*****"
click at [236, 52] on textarea at bounding box center [189, 90] width 192 height 160
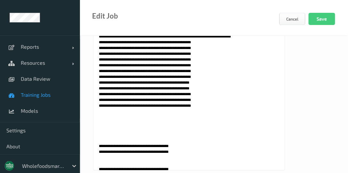
paste textarea "*****"
click at [249, 51] on textarea at bounding box center [189, 90] width 192 height 160
paste textarea "*****"
click at [255, 89] on textarea at bounding box center [189, 90] width 192 height 160
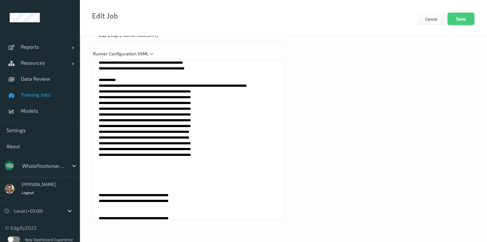
type textarea "**********"
click at [464, 20] on button "Save" at bounding box center [461, 19] width 27 height 12
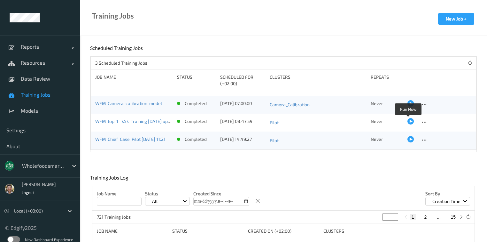
click at [408, 121] on div at bounding box center [411, 121] width 6 height 6
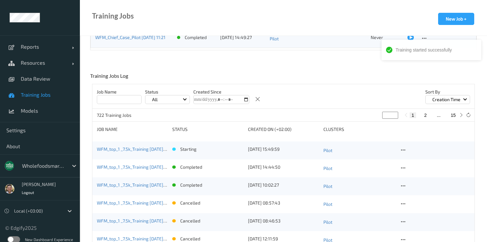
scroll to position [102, 0]
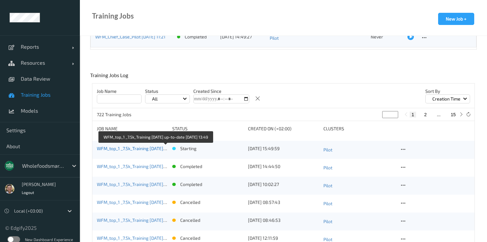
click at [108, 149] on link "WFM_top_1 _7.5k_Training [DATE] up-to-date [DATE] 13:49" at bounding box center [155, 147] width 116 height 5
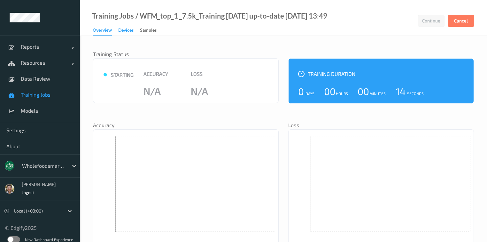
click at [120, 32] on div "Devices" at bounding box center [125, 31] width 15 height 8
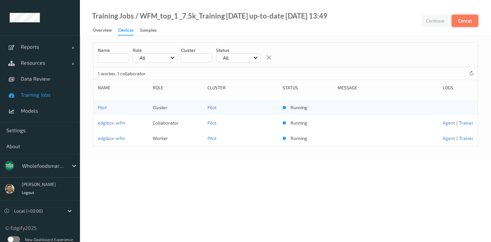
click at [463, 21] on button "Cancel" at bounding box center [465, 21] width 27 height 12
click at [103, 30] on div "Overview" at bounding box center [102, 31] width 19 height 8
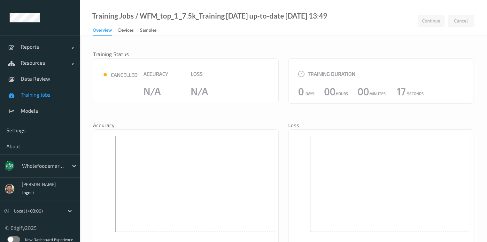
click at [41, 98] on link "Training Jobs" at bounding box center [40, 95] width 80 height 16
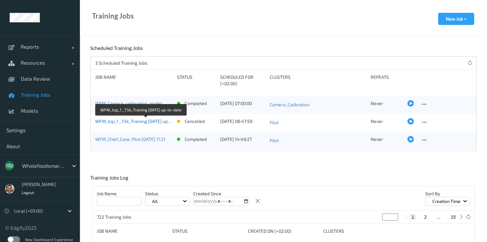
click at [136, 120] on link "WFM_top_1 _7.5k_Training [DATE] up-to-date" at bounding box center [140, 120] width 90 height 5
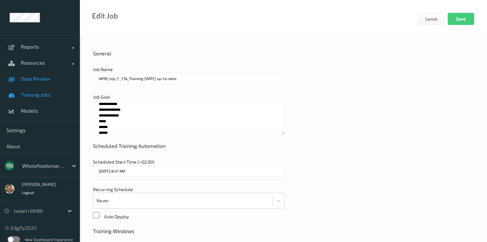
drag, startPoint x: 123, startPoint y: 130, endPoint x: 68, endPoint y: 85, distance: 70.6
click at [68, 85] on div "**********" at bounding box center [243, 202] width 487 height 404
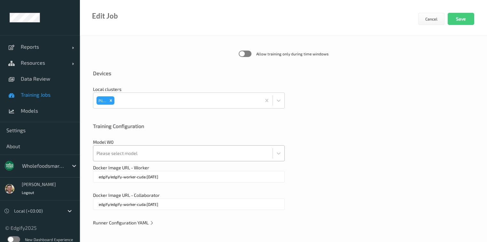
click at [153, 149] on div at bounding box center [183, 153] width 173 height 13
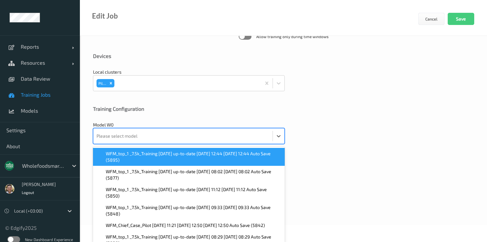
click at [148, 157] on span "WFM_top_1 _7.5k_Training [DATE] up-to-date [DATE] 12:44 [DATE] 12:44 Auto Save …" at bounding box center [193, 156] width 175 height 13
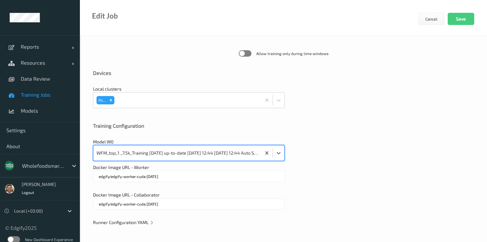
scroll to position [198, 0]
click at [127, 222] on span "Runner Configuration YAML" at bounding box center [123, 222] width 61 height 5
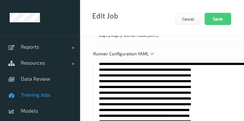
scroll to position [371, 0]
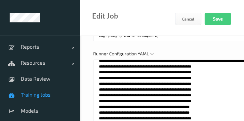
paste textarea "*****"
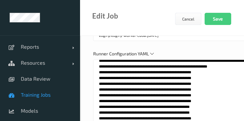
paste textarea "*****"
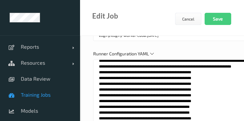
paste textarea "*****"
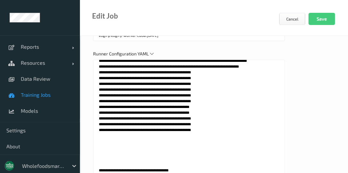
click at [250, 82] on textarea at bounding box center [189, 139] width 192 height 160
paste textarea "*****"
click at [97, 83] on textarea at bounding box center [189, 139] width 192 height 160
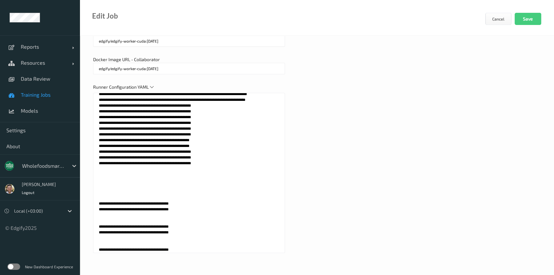
click at [173, 180] on textarea at bounding box center [189, 173] width 192 height 160
click at [323, 192] on div "Runner Configuration YAML" at bounding box center [316, 171] width 447 height 175
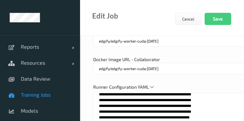
scroll to position [396, 0]
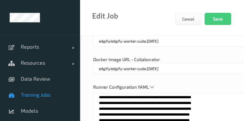
paste textarea "*****"
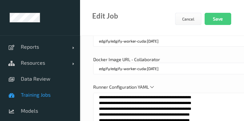
paste textarea "*****"
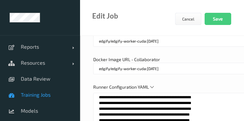
paste textarea "*****"
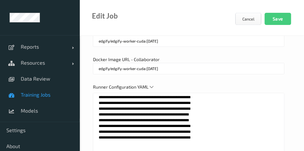
paste textarea "*****"
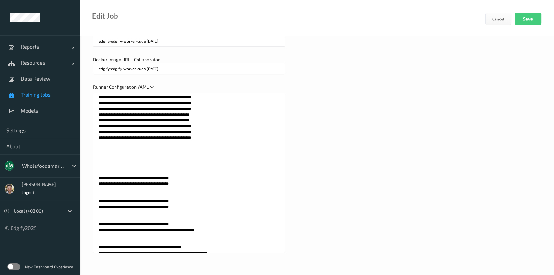
click at [374, 180] on div "Runner Configuration YAML" at bounding box center [316, 171] width 447 height 175
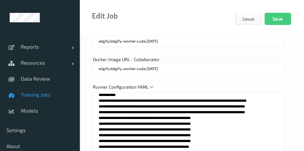
scroll to position [396, 0]
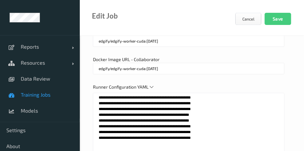
paste textarea "*****"
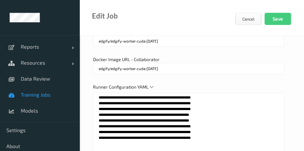
paste textarea "*****"
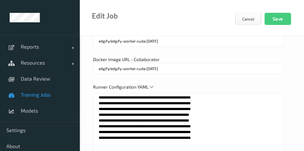
paste textarea "*****"
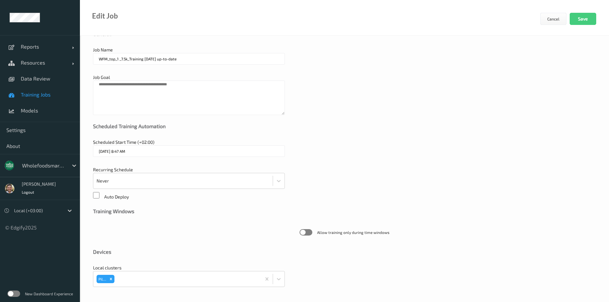
scroll to position [19, 0]
type textarea "**********"
click at [578, 19] on button "Save" at bounding box center [583, 19] width 27 height 12
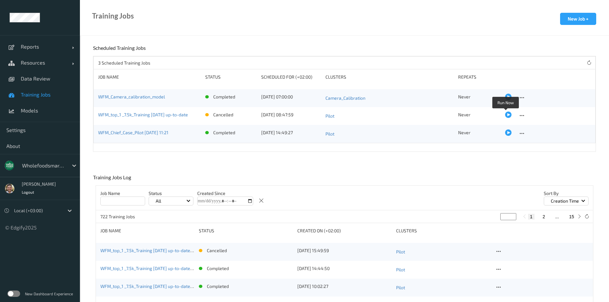
click at [507, 115] on div at bounding box center [508, 115] width 6 height 6
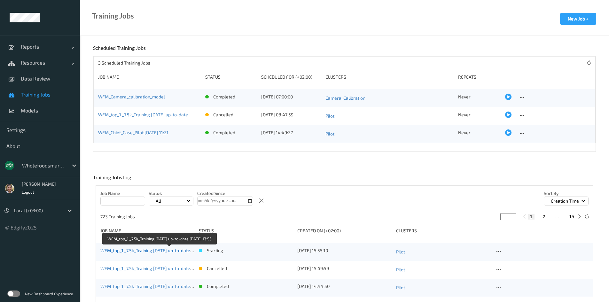
click at [162, 248] on link "WFM_top_1 _7.5k_Training [DATE] up-to-date [DATE] 13:55" at bounding box center [158, 250] width 116 height 5
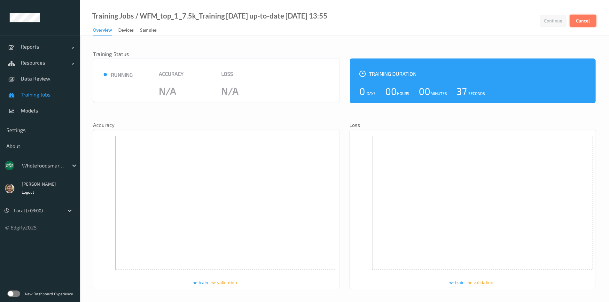
click at [577, 22] on button "Cancel" at bounding box center [583, 21] width 27 height 12
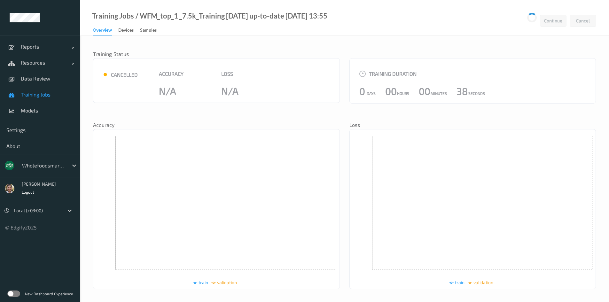
click at [31, 92] on span "Training Jobs" at bounding box center [47, 94] width 53 height 6
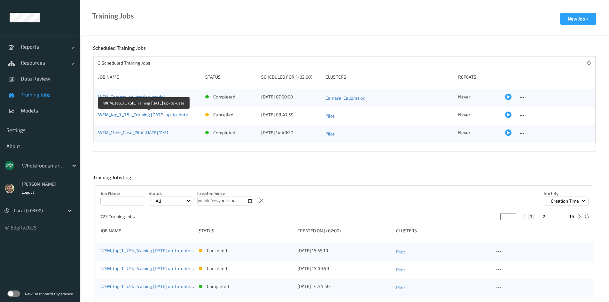
click at [185, 114] on link "WFM_top_1 _7.5k_Training [DATE] up-to-date" at bounding box center [143, 114] width 90 height 5
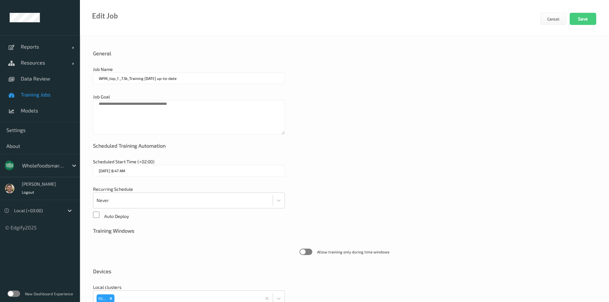
click at [157, 79] on input "WFM_top_1 _7.5k_Training [DATE] up-to-date" at bounding box center [189, 79] width 192 height 12
click at [157, 78] on input "WFM_top_1 _7.5k_Training [DATE] up-to-date" at bounding box center [189, 79] width 192 height 12
type input "WFM_top_1 _7.5k_Training [DATE] up-to-date"
click at [393, 174] on div "Scheduled Start Time (+02:00) [DATE] 8:47 AM Note! this job will start immediat…" at bounding box center [344, 171] width 503 height 24
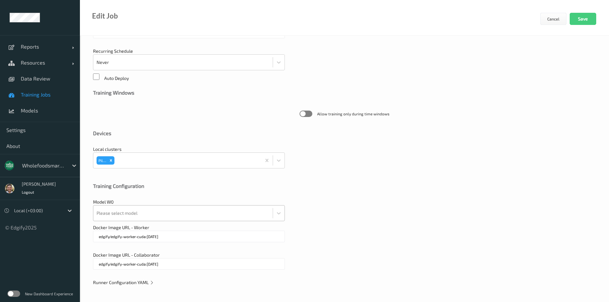
click at [165, 212] on div "Please select model" at bounding box center [189, 213] width 192 height 16
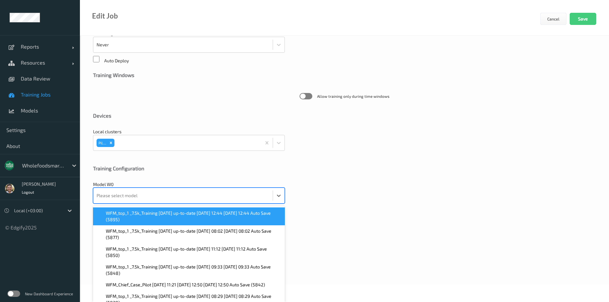
click at [163, 211] on span "WFM_top_1 _7.5k_Training [DATE] up-to-date [DATE] 12:44 [DATE] 12:44 Auto Save …" at bounding box center [193, 216] width 175 height 13
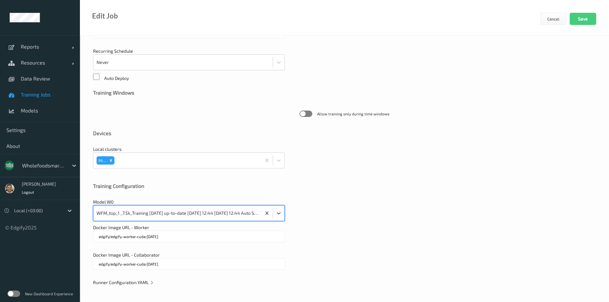
scroll to position [138, 0]
click at [132, 276] on div "General Job Name WFM_top_1 _7.5k_Training [DATE] up-to-date Job Goal Scheduled …" at bounding box center [344, 100] width 529 height 404
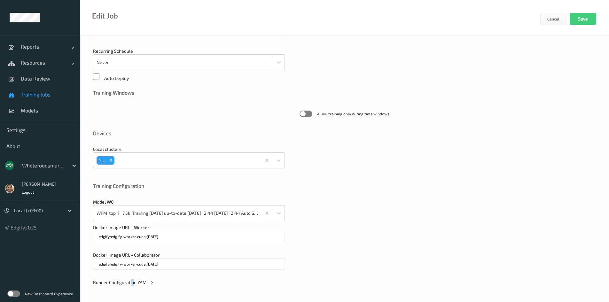
click at [130, 284] on span "Runner Configuration YAML" at bounding box center [123, 282] width 61 height 5
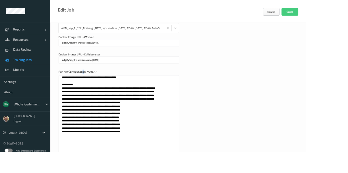
scroll to position [352, 0]
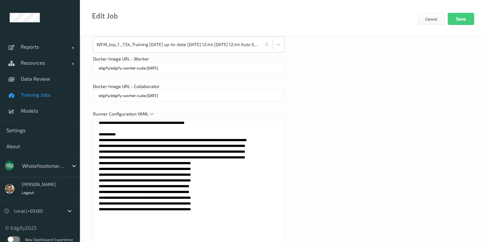
click at [179, 182] on textarea at bounding box center [189, 200] width 192 height 160
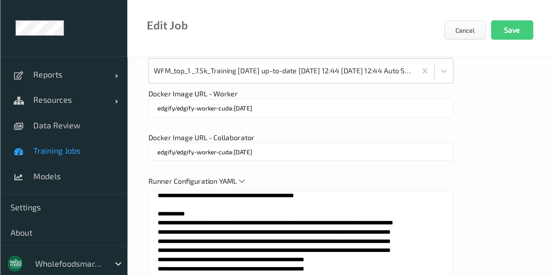
scroll to position [406, 0]
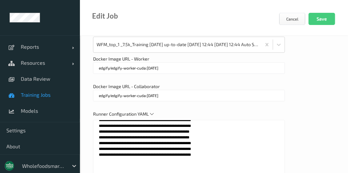
paste textarea "*****"
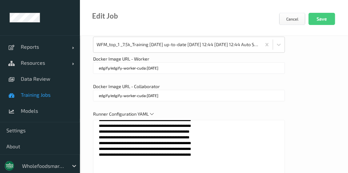
paste textarea "*****"
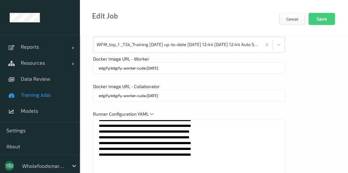
paste textarea "*****"
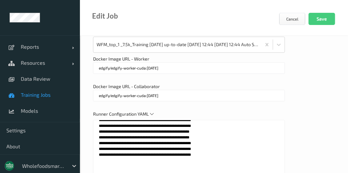
paste textarea "*****"
paste
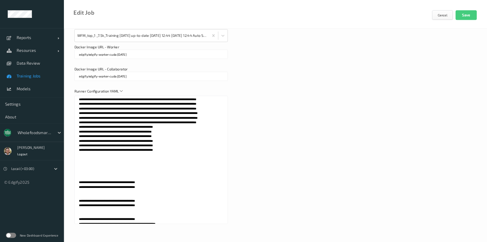
scroll to position [342, 0]
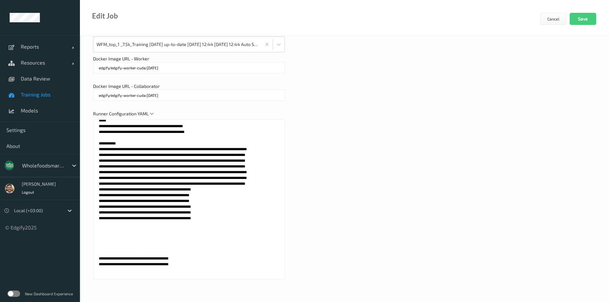
click at [96, 195] on textarea at bounding box center [189, 200] width 192 height 160
click at [380, 169] on div "Runner Configuration YAML" at bounding box center [344, 198] width 503 height 175
click at [160, 213] on textarea at bounding box center [189, 200] width 192 height 160
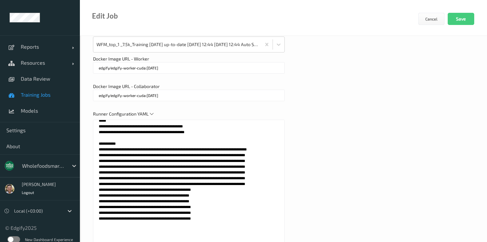
click at [167, 212] on textarea at bounding box center [189, 200] width 192 height 160
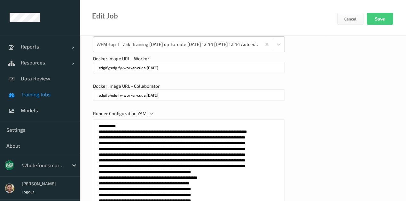
scroll to position [406, 0]
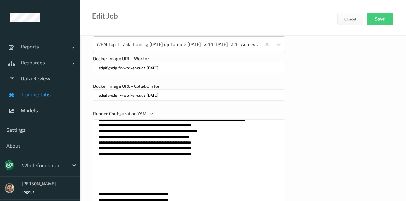
click at [180, 147] on textarea at bounding box center [189, 200] width 192 height 160
click at [191, 147] on textarea at bounding box center [189, 200] width 192 height 160
click at [192, 147] on textarea at bounding box center [189, 200] width 192 height 160
click at [202, 147] on textarea at bounding box center [189, 200] width 192 height 160
click at [214, 147] on textarea at bounding box center [189, 200] width 192 height 160
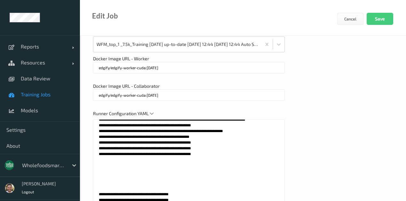
click at [225, 146] on textarea at bounding box center [189, 200] width 192 height 160
click at [237, 147] on textarea at bounding box center [189, 200] width 192 height 160
click at [101, 148] on textarea at bounding box center [189, 200] width 192 height 160
type textarea "**********"
click at [320, 105] on div "Docker Image URL - Collaborator edgify/edgify-worker-cuda:[DATE]" at bounding box center [243, 95] width 300 height 24
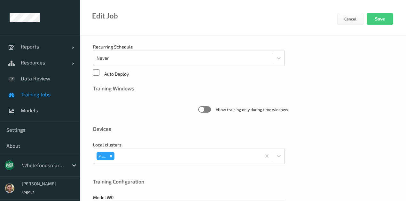
scroll to position [136, 0]
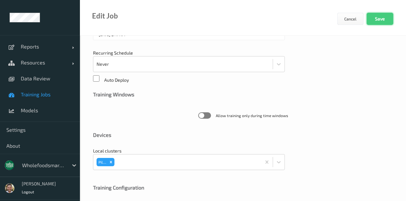
click at [373, 15] on button "Save" at bounding box center [380, 19] width 27 height 12
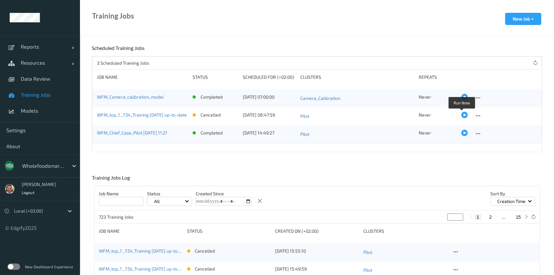
click at [462, 116] on div at bounding box center [464, 115] width 6 height 6
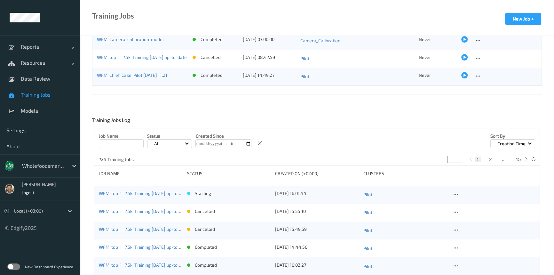
scroll to position [58, 0]
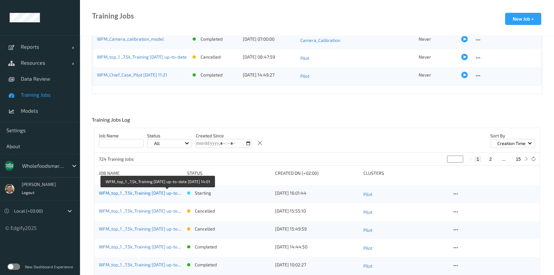
click at [149, 190] on link "WFM_top_1 _7.5k_Training [DATE] up-to-date [DATE] 14:01" at bounding box center [157, 192] width 116 height 5
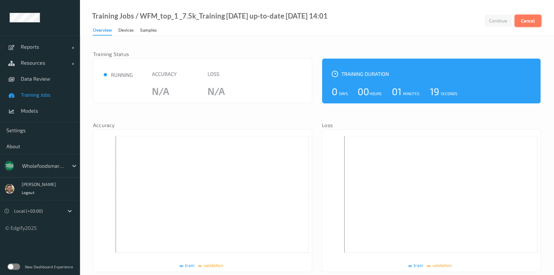
click at [523, 17] on button "Cancel" at bounding box center [527, 21] width 27 height 12
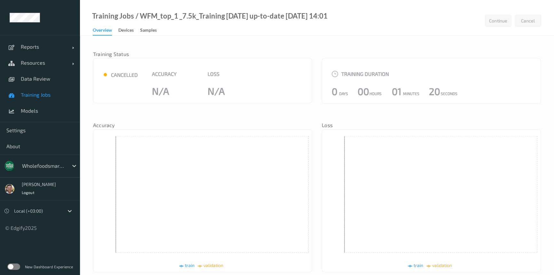
click at [45, 94] on span "Training Jobs" at bounding box center [47, 94] width 53 height 6
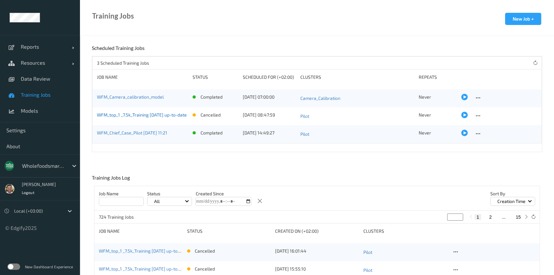
click at [143, 117] on link "WFM_top_1 _7.5k_Training [DATE] up-to-date" at bounding box center [142, 114] width 90 height 5
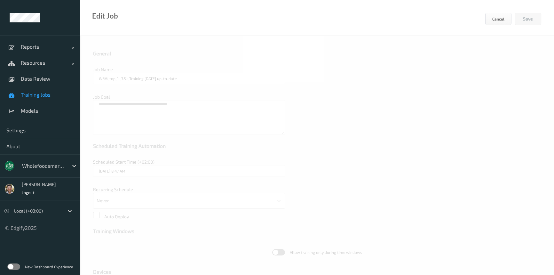
type input "WFM_top_1 _7.5k_Training [DATE] up-to-date"
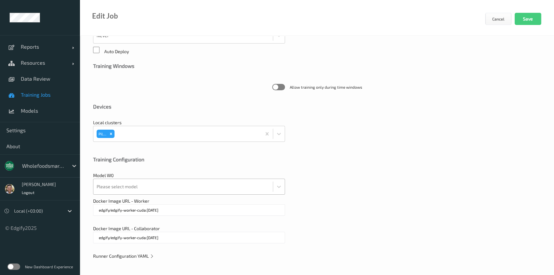
click at [109, 185] on div at bounding box center [183, 186] width 173 height 13
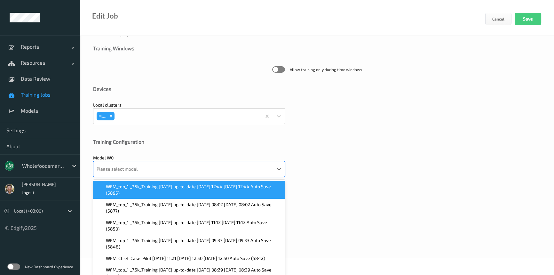
click at [109, 185] on span "WFM_top_1 _7.5k_Training [DATE] up-to-date [DATE] 12:44 [DATE] 12:44 Auto Save …" at bounding box center [193, 189] width 175 height 13
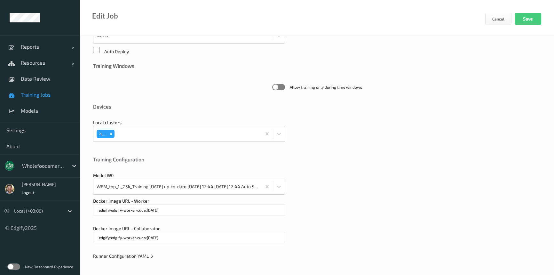
click at [128, 257] on span "Runner Configuration YAML" at bounding box center [123, 255] width 61 height 5
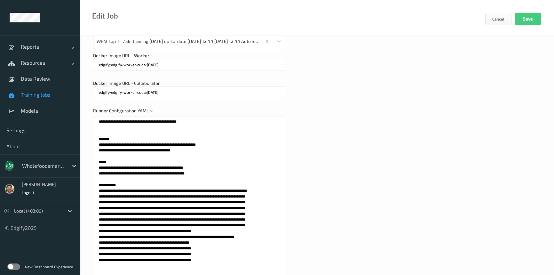
scroll to position [320, 0]
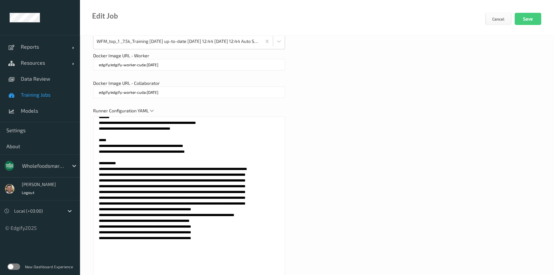
click at [157, 233] on textarea at bounding box center [189, 196] width 192 height 160
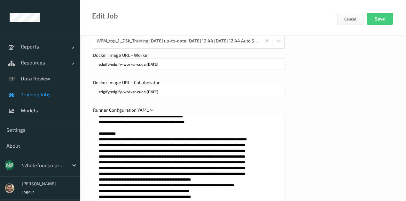
scroll to position [384, 0]
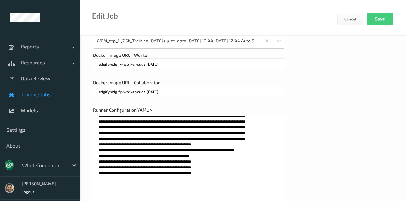
click at [167, 172] on textarea at bounding box center [189, 196] width 192 height 160
click at [181, 172] on textarea at bounding box center [189, 196] width 192 height 160
click at [193, 171] on textarea at bounding box center [189, 196] width 192 height 160
click at [204, 171] on textarea at bounding box center [189, 196] width 192 height 160
click at [203, 171] on textarea at bounding box center [189, 196] width 192 height 160
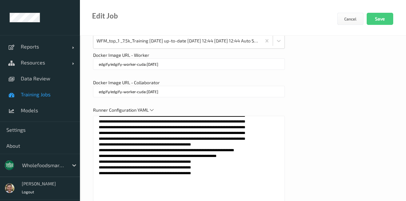
click at [215, 171] on textarea at bounding box center [189, 196] width 192 height 160
click at [225, 173] on textarea at bounding box center [189, 196] width 192 height 160
click at [236, 172] on textarea at bounding box center [189, 196] width 192 height 160
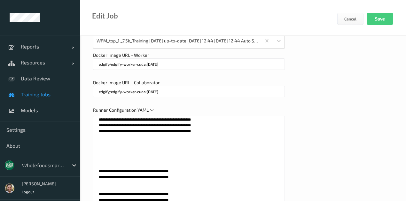
scroll to position [426, 0]
click at [169, 135] on textarea at bounding box center [189, 196] width 192 height 160
click at [182, 135] on textarea at bounding box center [189, 196] width 192 height 160
click at [195, 135] on textarea at bounding box center [189, 196] width 192 height 160
click at [206, 136] on textarea at bounding box center [189, 196] width 192 height 160
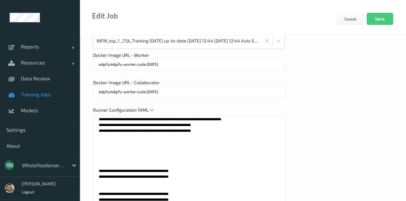
click at [218, 134] on textarea at bounding box center [189, 196] width 192 height 160
click at [219, 135] on textarea at bounding box center [189, 196] width 192 height 160
click at [232, 135] on textarea at bounding box center [189, 196] width 192 height 160
click at [99, 131] on textarea at bounding box center [189, 196] width 192 height 160
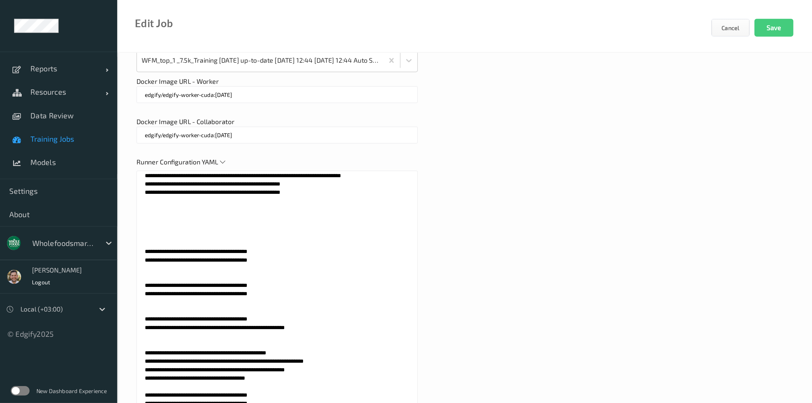
scroll to position [426, 0]
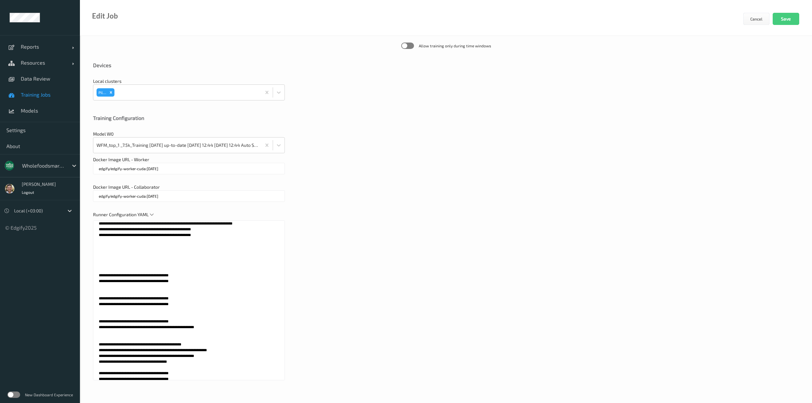
click at [419, 273] on div "Runner Configuration YAML" at bounding box center [446, 298] width 706 height 175
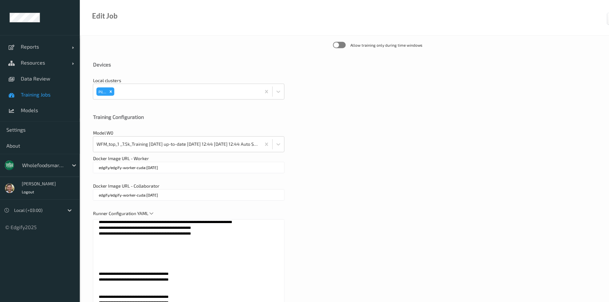
scroll to position [427, 0]
click at [153, 257] on textarea at bounding box center [189, 299] width 192 height 160
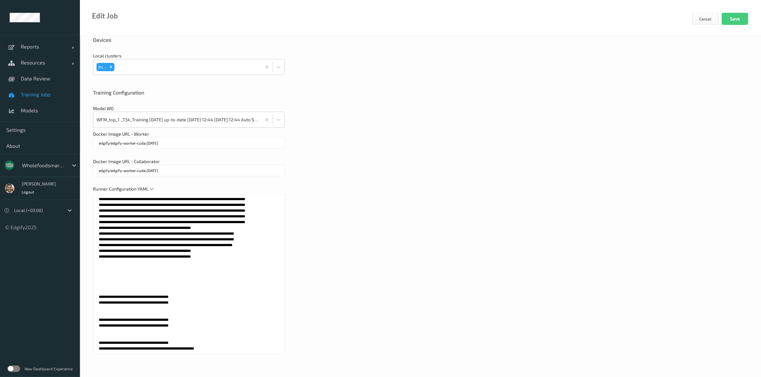
scroll to position [379, 0]
click at [97, 261] on textarea at bounding box center [189, 275] width 192 height 160
click at [390, 302] on div "Runner Configuration YAML" at bounding box center [420, 273] width 655 height 175
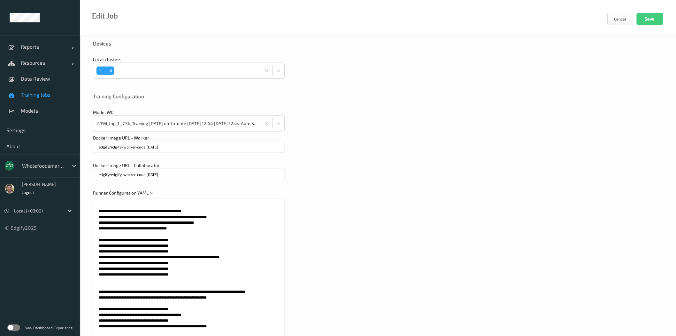
scroll to position [343, 0]
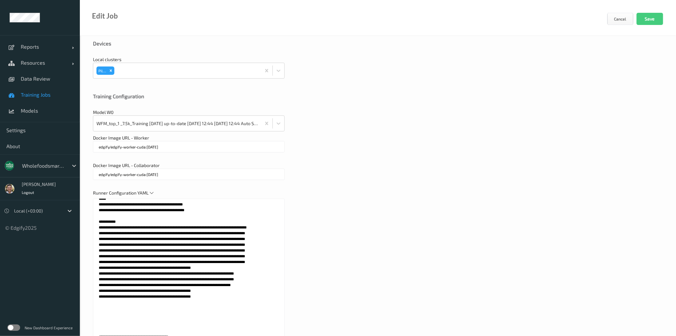
click at [94, 302] on textarea at bounding box center [189, 278] width 192 height 160
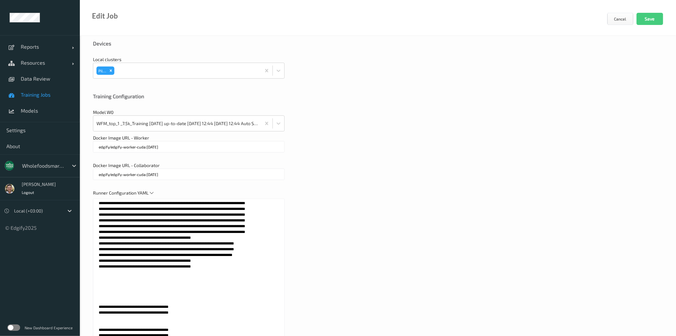
scroll to position [414, 0]
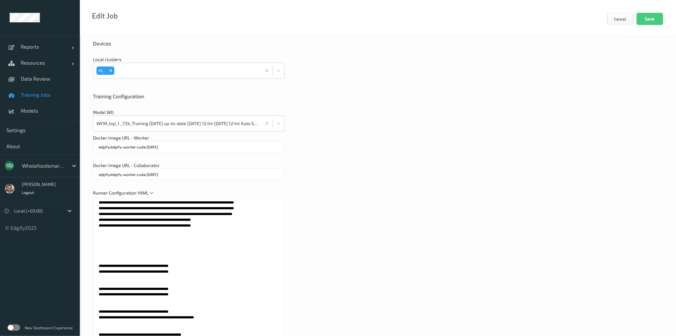
click at [380, 291] on div "Runner Configuration YAML" at bounding box center [378, 277] width 570 height 175
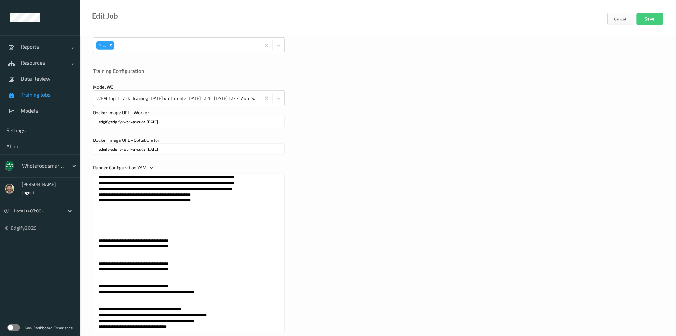
scroll to position [273, 0]
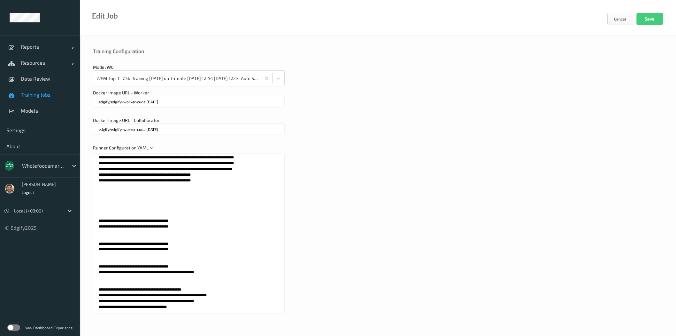
click at [157, 185] on textarea at bounding box center [189, 233] width 192 height 160
click at [158, 186] on textarea at bounding box center [189, 233] width 192 height 160
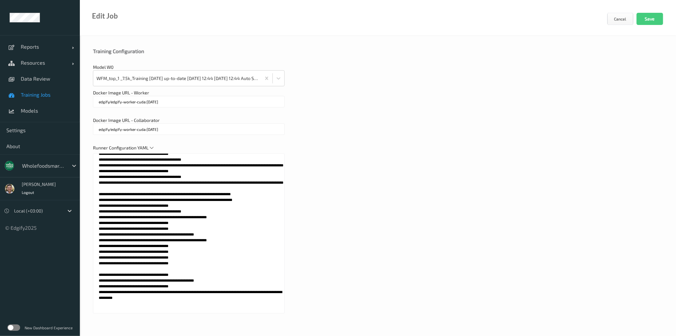
scroll to position [366, 0]
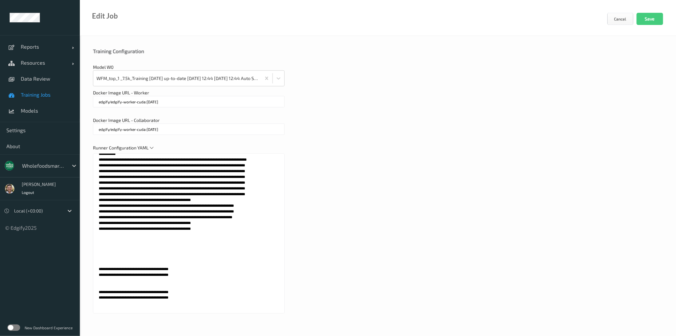
click at [173, 233] on textarea at bounding box center [189, 233] width 192 height 160
click at [173, 232] on textarea at bounding box center [189, 233] width 192 height 160
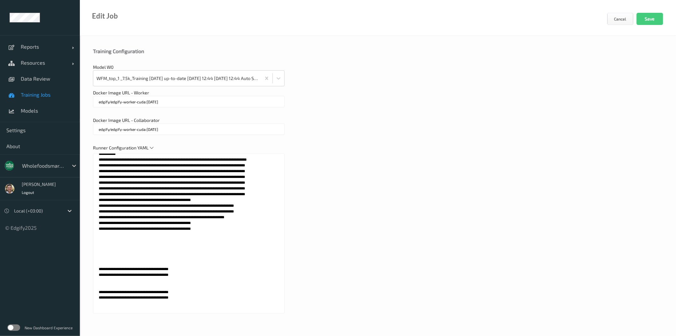
click at [179, 236] on textarea at bounding box center [189, 233] width 192 height 160
click at [176, 235] on textarea at bounding box center [189, 233] width 192 height 160
click at [178, 233] on textarea at bounding box center [189, 233] width 192 height 160
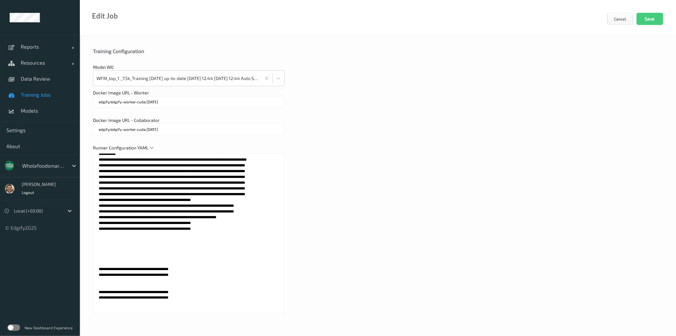
click at [178, 233] on textarea at bounding box center [189, 233] width 192 height 160
click at [175, 235] on textarea at bounding box center [189, 233] width 192 height 160
click at [181, 234] on textarea at bounding box center [189, 233] width 192 height 160
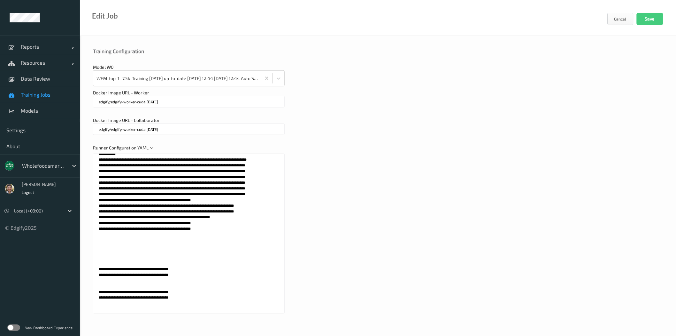
scroll to position [906, 0]
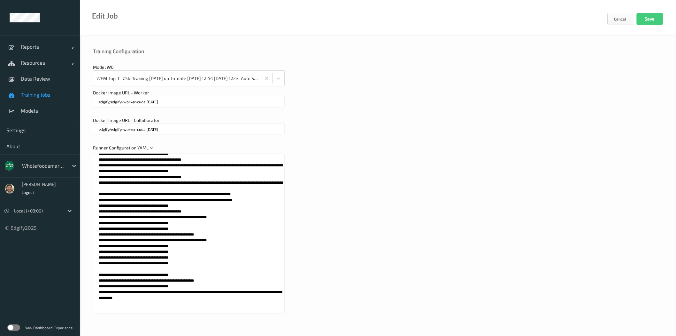
click at [208, 233] on textarea at bounding box center [189, 233] width 192 height 160
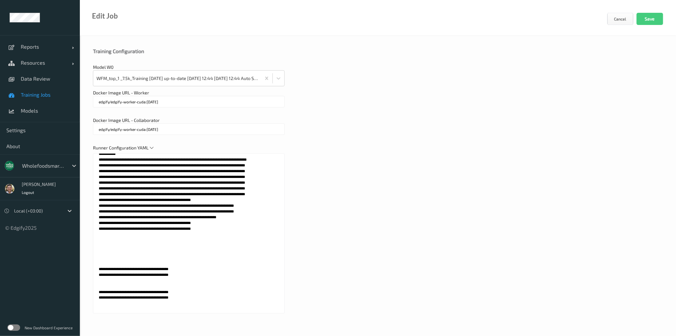
click at [188, 235] on textarea at bounding box center [189, 233] width 192 height 160
click at [177, 233] on textarea at bounding box center [189, 233] width 192 height 160
drag, startPoint x: 437, startPoint y: 46, endPoint x: 456, endPoint y: 27, distance: 26.5
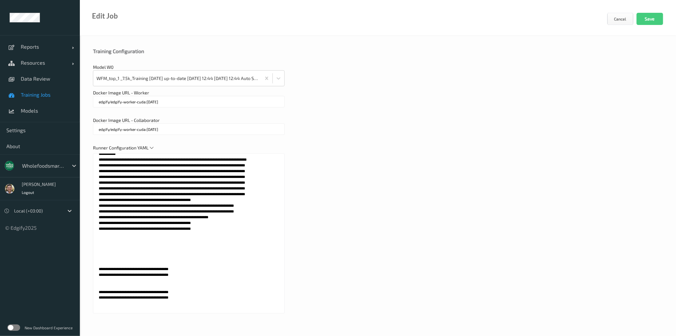
click at [444, 40] on div "General Job Name WFM_top_1 _7.5k_Training [DATE] up-to-date Job Goal Scheduled …" at bounding box center [378, 49] width 596 height 573
click at [179, 236] on textarea at bounding box center [189, 233] width 192 height 160
click at [184, 233] on textarea at bounding box center [189, 233] width 192 height 160
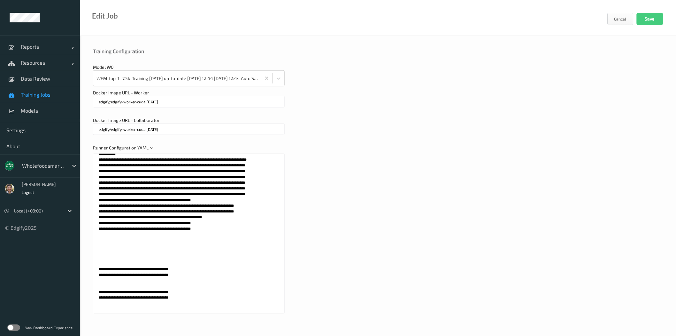
click at [182, 234] on textarea at bounding box center [189, 233] width 192 height 160
click at [188, 233] on textarea at bounding box center [189, 233] width 192 height 160
click at [186, 232] on textarea at bounding box center [189, 233] width 192 height 160
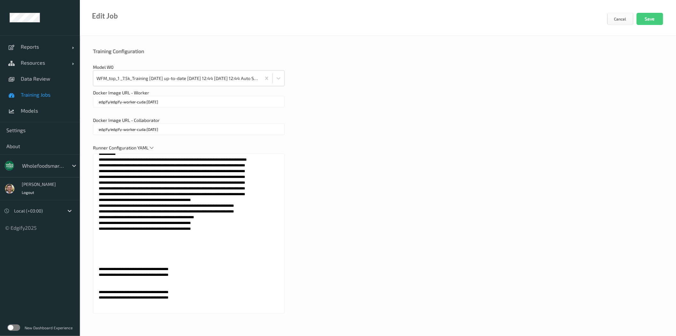
click at [186, 232] on textarea at bounding box center [189, 233] width 192 height 160
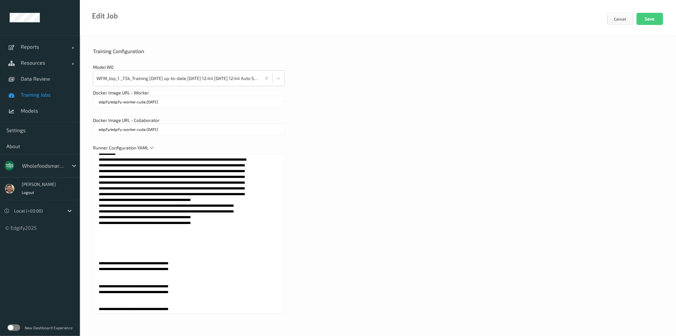
click at [159, 235] on textarea at bounding box center [189, 233] width 192 height 160
click at [170, 232] on textarea at bounding box center [189, 233] width 192 height 160
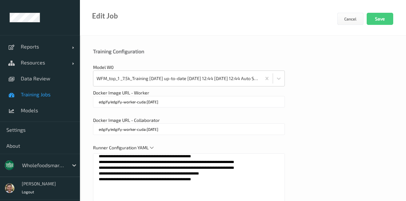
scroll to position [409, 0]
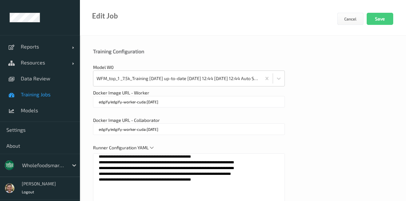
click at [356, 139] on div "Docker Image URL - Collaborator edgify/edgify-worker-cuda:[DATE]" at bounding box center [243, 129] width 300 height 24
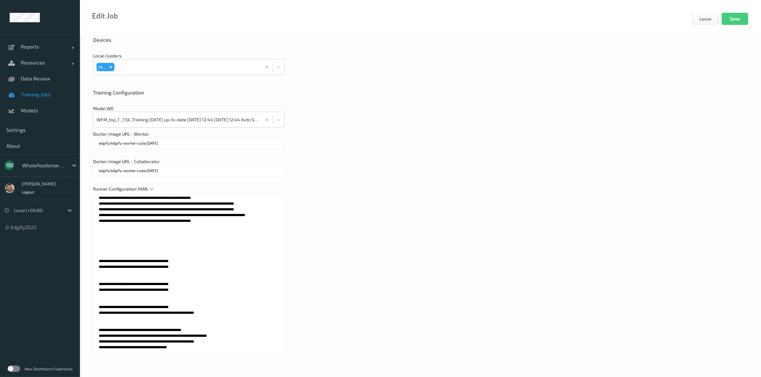
click at [149, 275] on textarea at bounding box center [189, 275] width 192 height 160
click at [198, 242] on textarea at bounding box center [189, 275] width 192 height 160
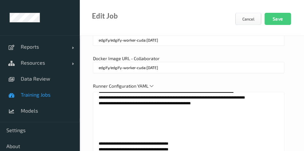
scroll to position [441, 0]
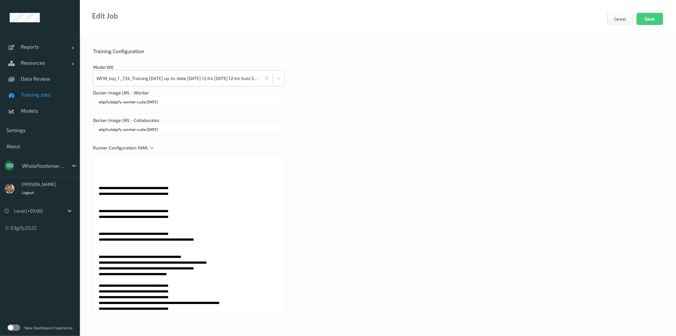
type textarea "**********"
click at [465, 230] on div "Runner Configuration YAML" at bounding box center [378, 231] width 570 height 175
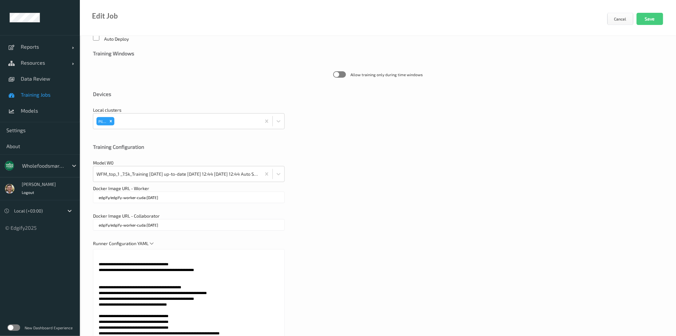
scroll to position [512, 0]
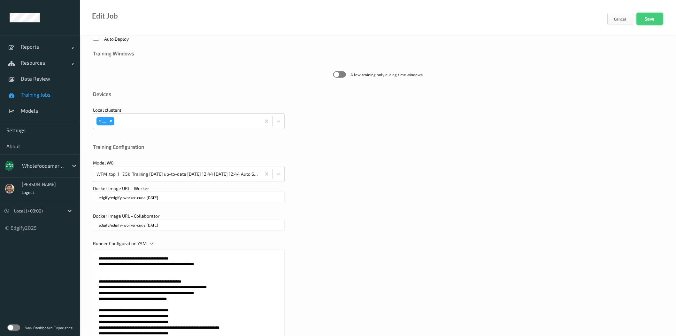
click at [613, 16] on button "Save" at bounding box center [650, 19] width 27 height 12
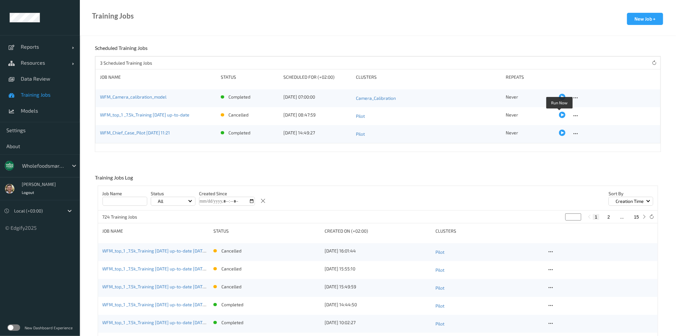
click at [559, 113] on div at bounding box center [562, 115] width 6 height 6
